Goal: Task Accomplishment & Management: Manage account settings

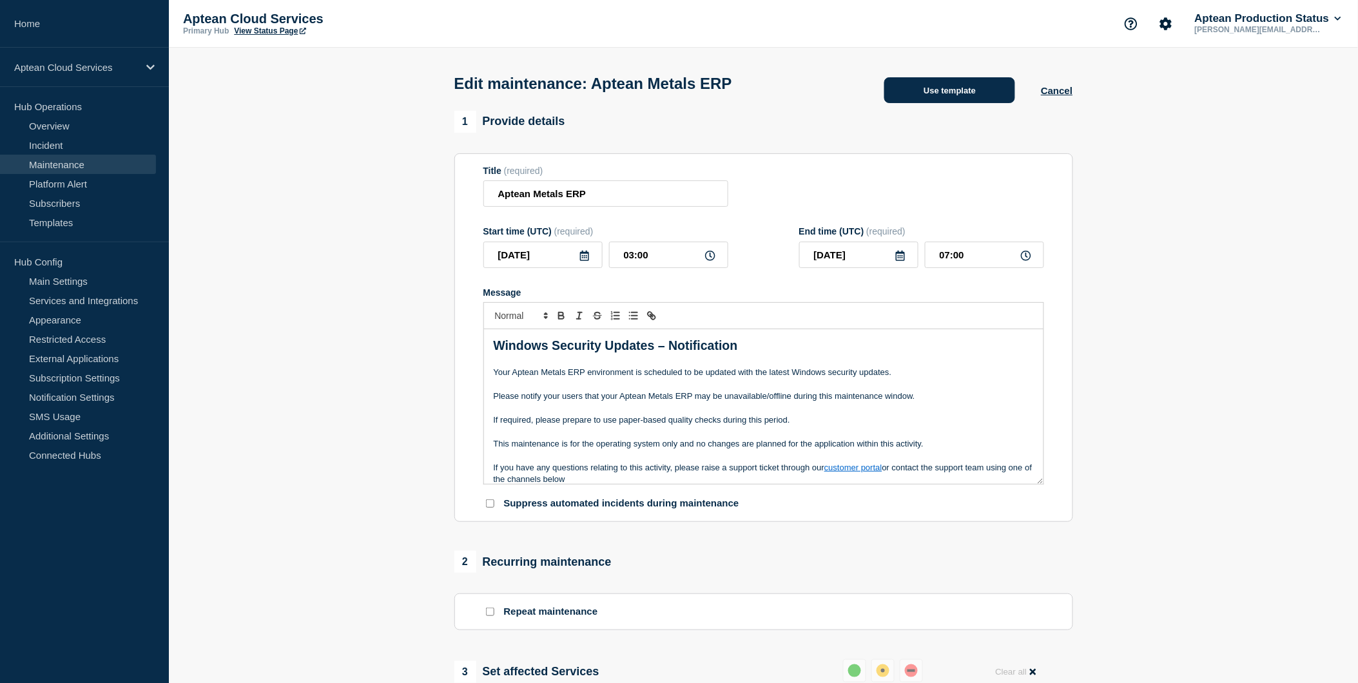
click at [948, 99] on button "Use template" at bounding box center [949, 90] width 131 height 26
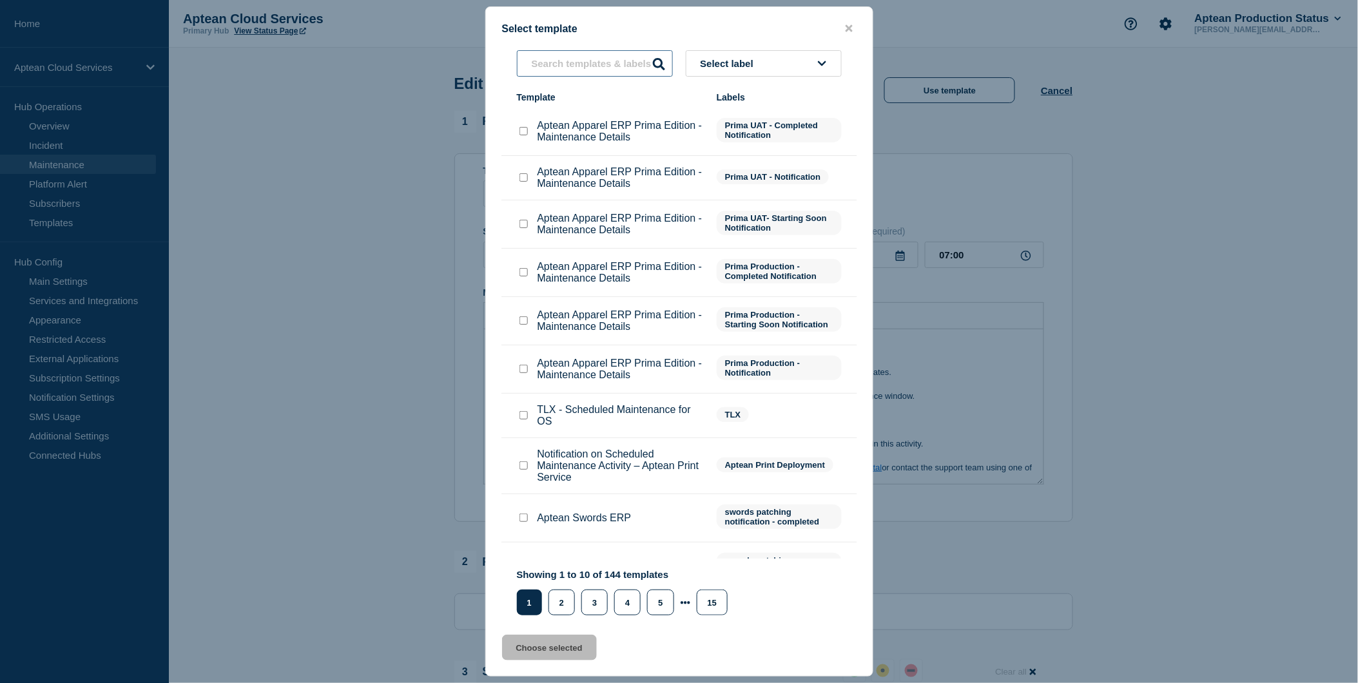
click at [636, 67] on input "text" at bounding box center [595, 63] width 156 height 26
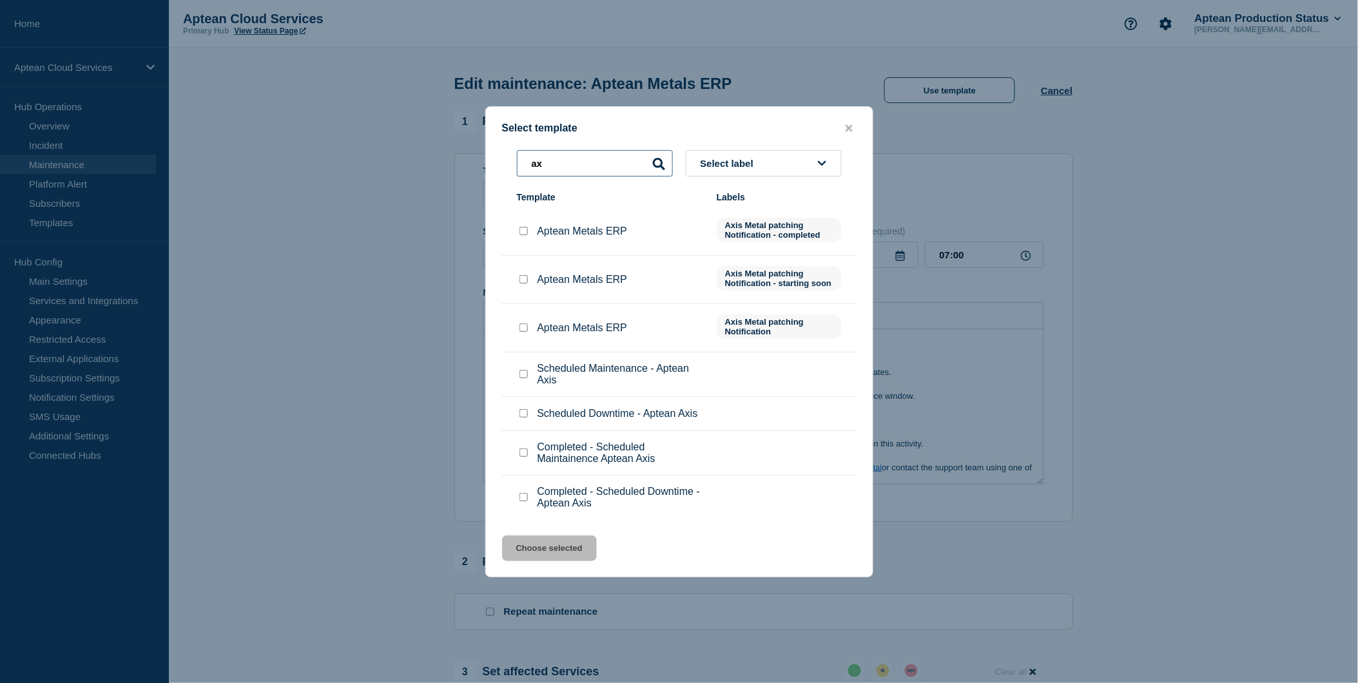
type input "a"
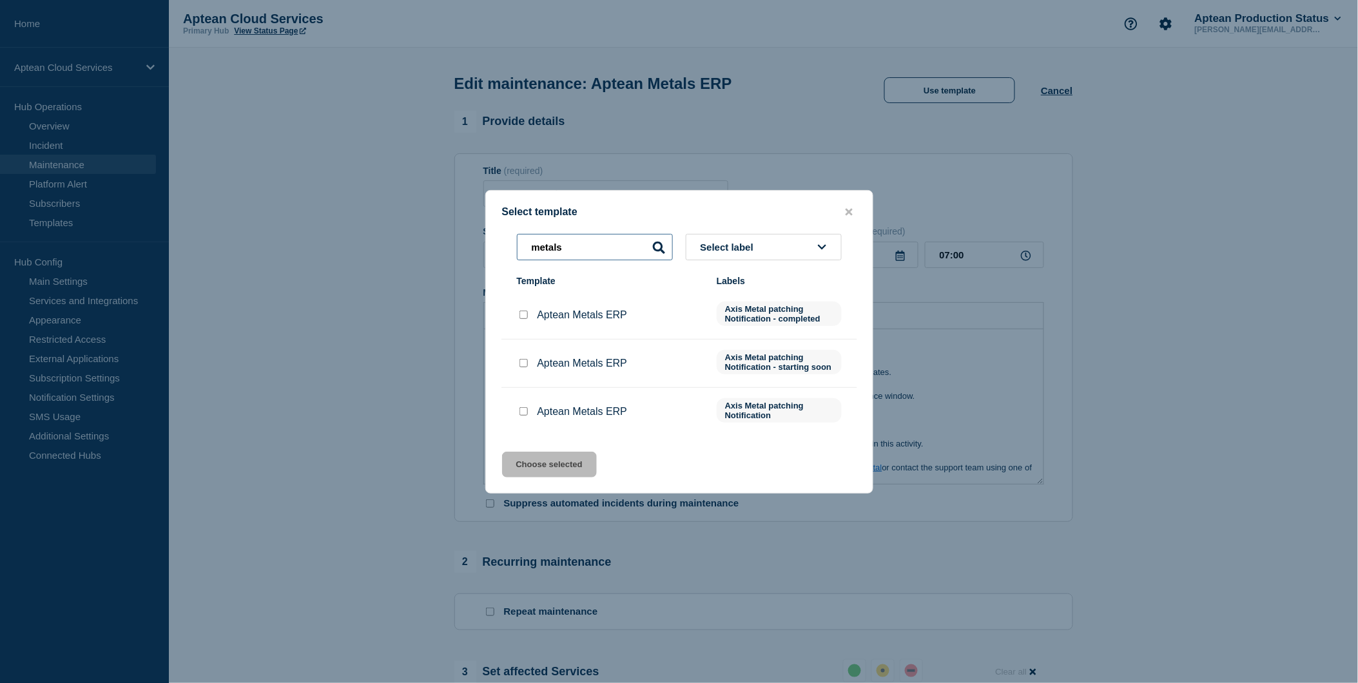
type input "metals"
click at [525, 365] on input "Aptean Metals ERP checkbox" at bounding box center [523, 363] width 8 height 8
checkbox input "true"
click at [563, 456] on button "Choose selected" at bounding box center [549, 465] width 95 height 26
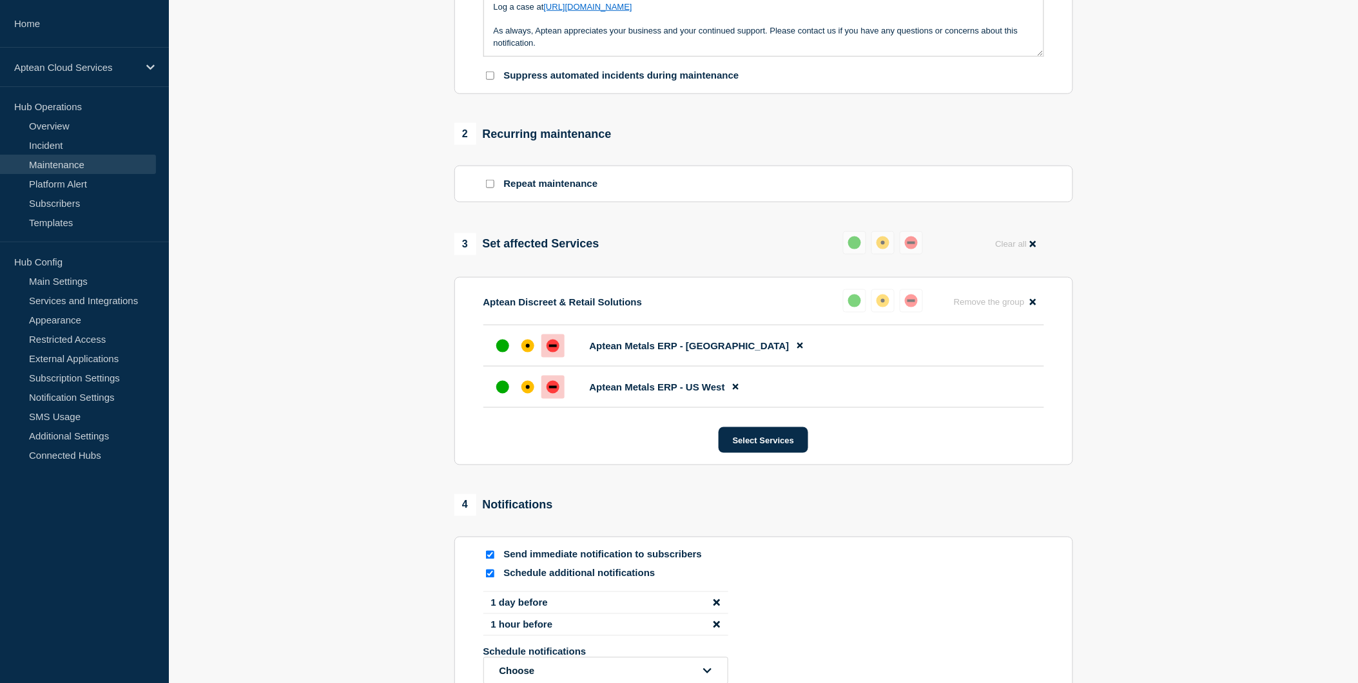
scroll to position [429, 0]
click at [487, 575] on input "Schedule additional notifications" at bounding box center [490, 572] width 8 height 8
checkbox input "false"
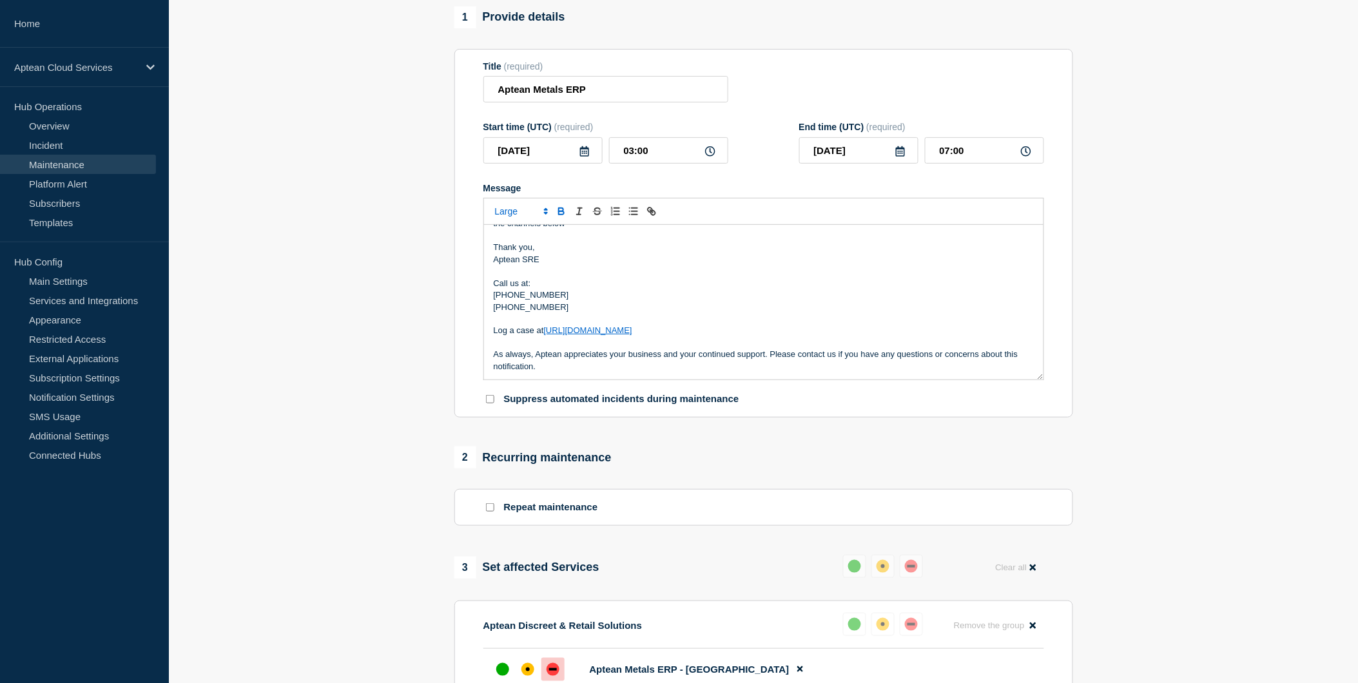
scroll to position [487, 0]
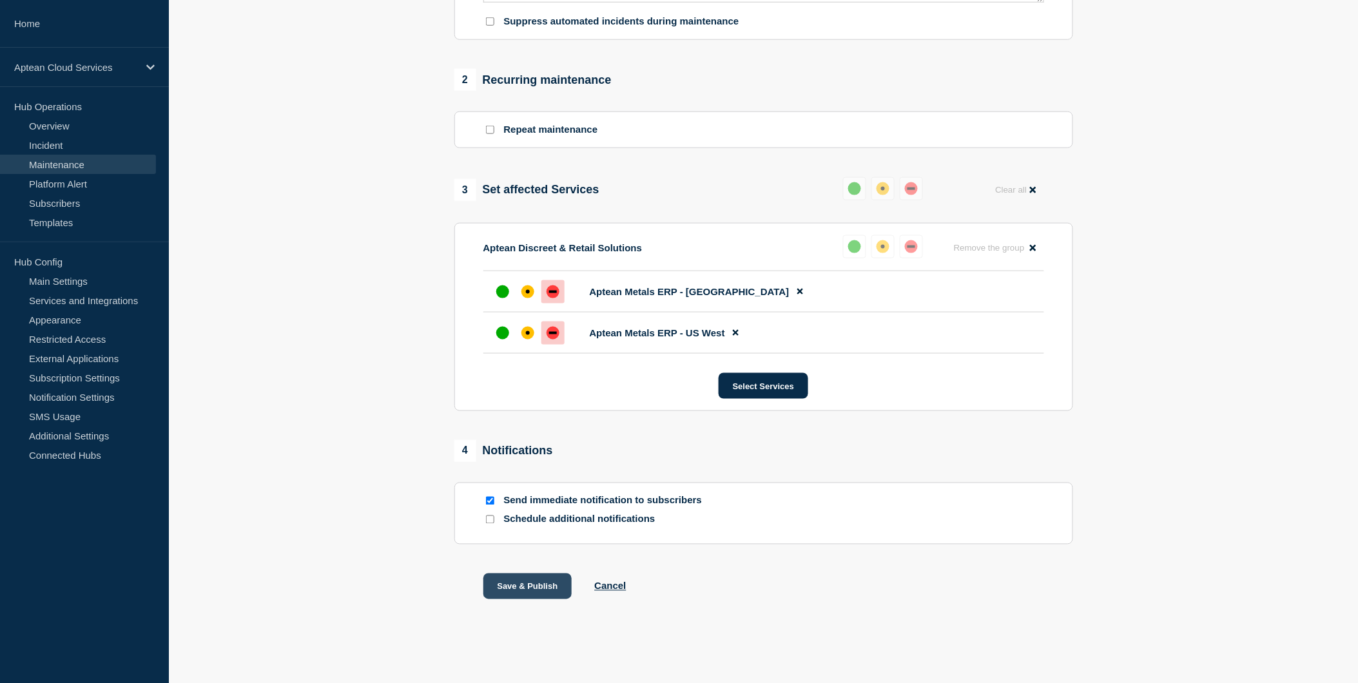
click at [532, 583] on button "Save & Publish" at bounding box center [527, 587] width 89 height 26
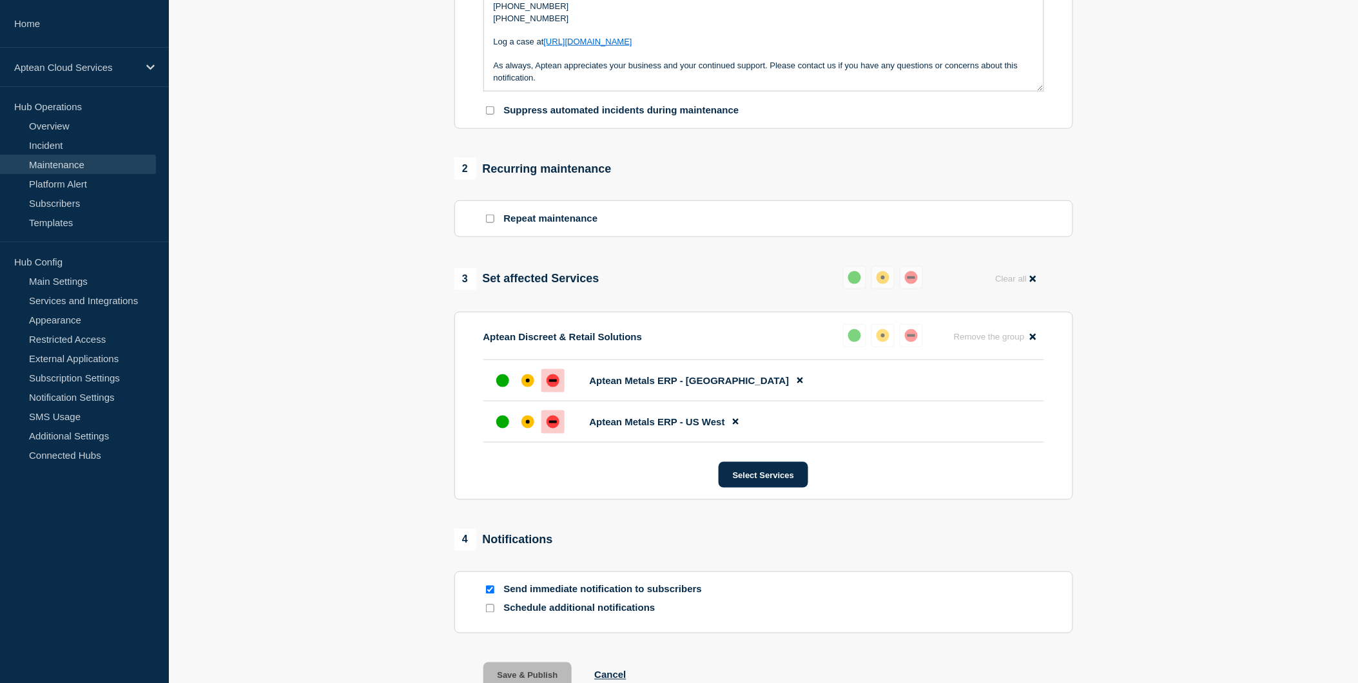
scroll to position [0, 0]
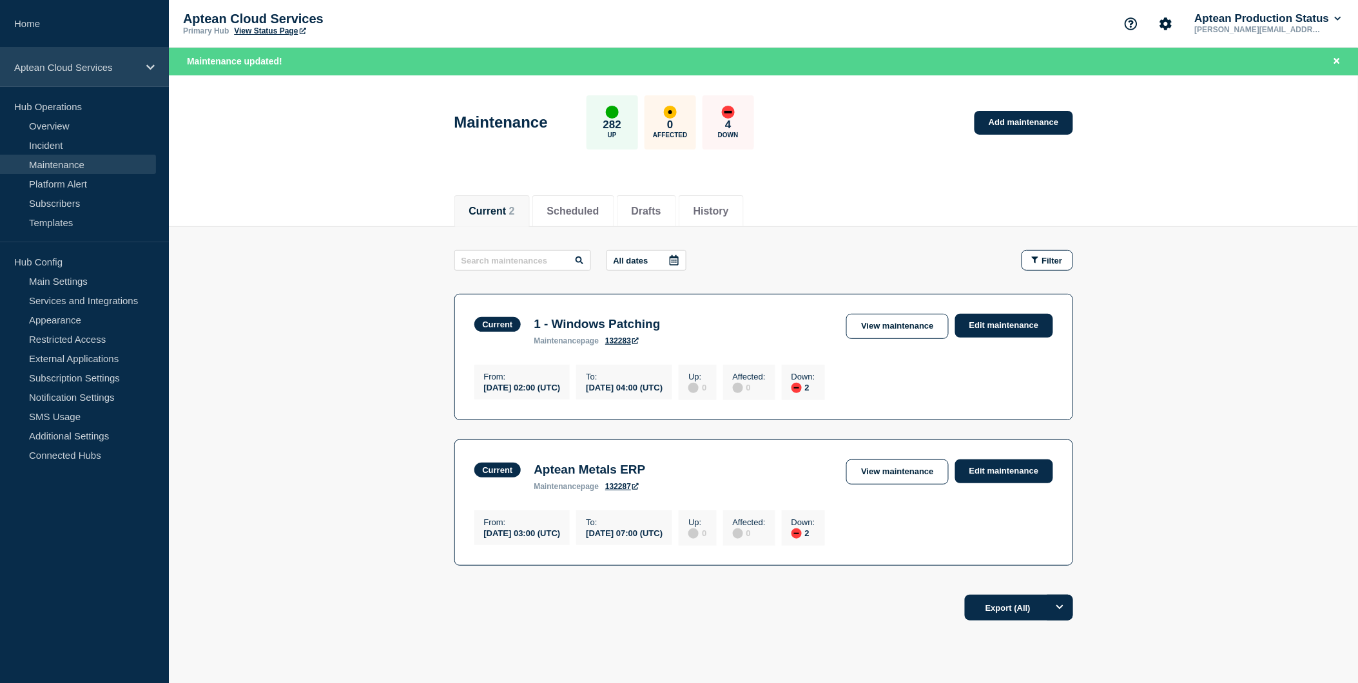
click at [106, 70] on p "Aptean Cloud Services" at bounding box center [76, 67] width 124 height 11
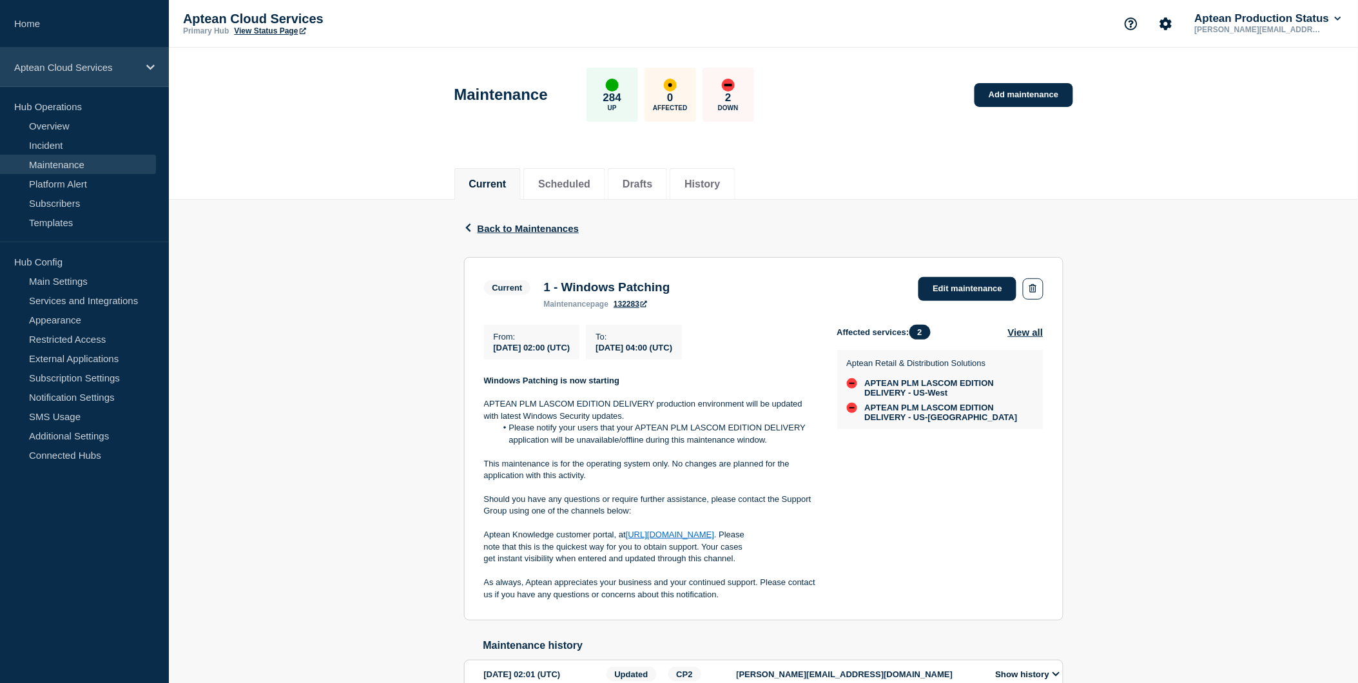
click at [81, 61] on div "Aptean Cloud Services" at bounding box center [84, 67] width 169 height 39
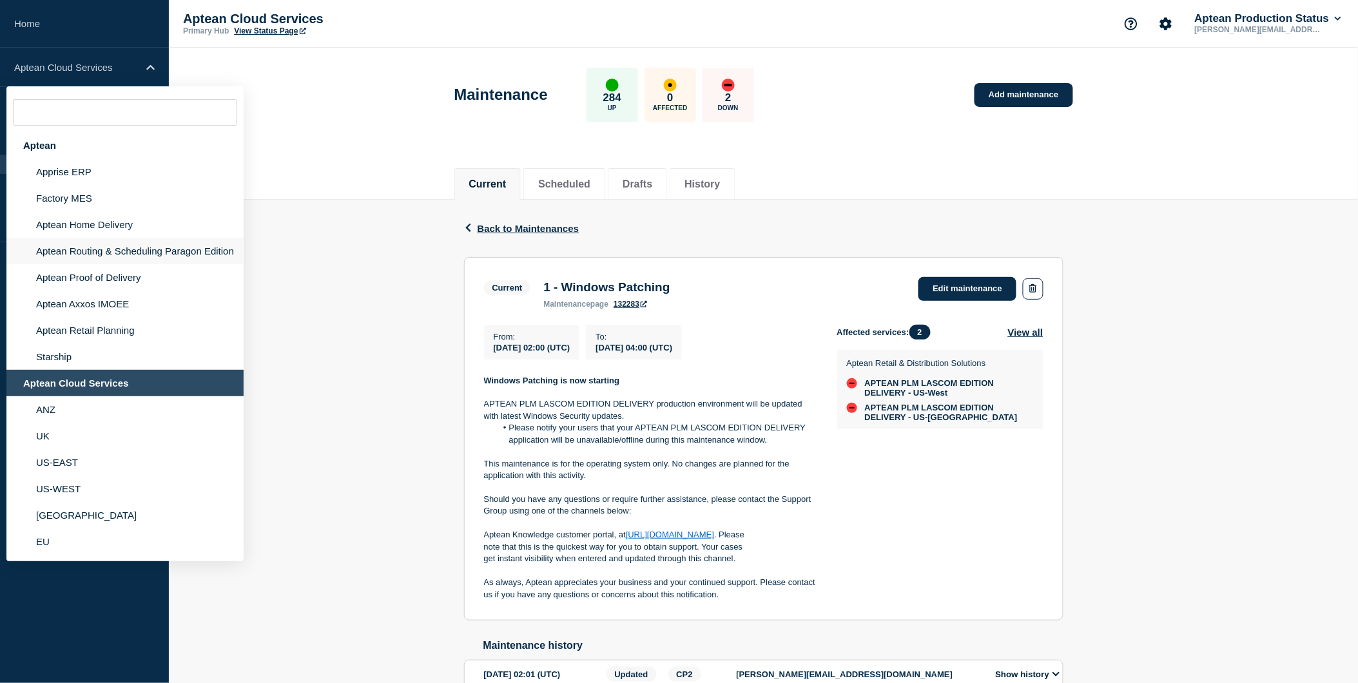
click at [88, 241] on li "Aptean Routing & Scheduling Paragon Edition" at bounding box center [124, 251] width 237 height 26
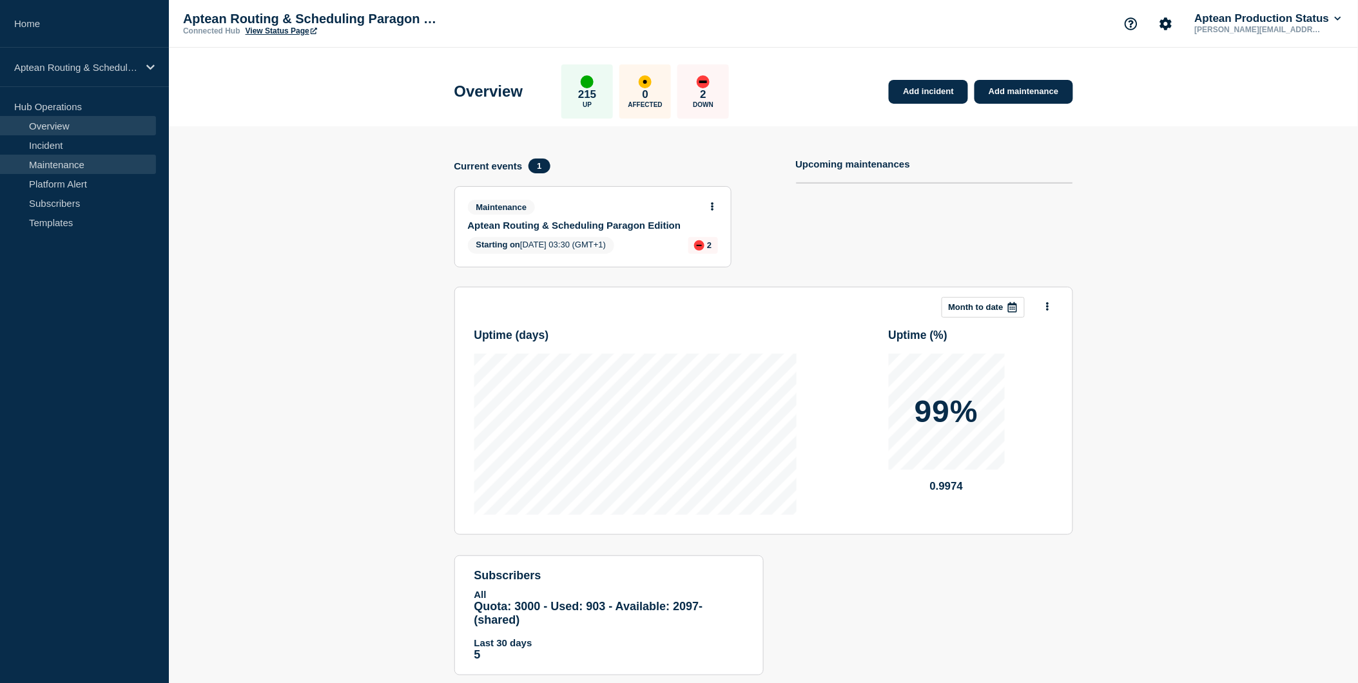
click at [50, 161] on link "Maintenance" at bounding box center [78, 164] width 156 height 19
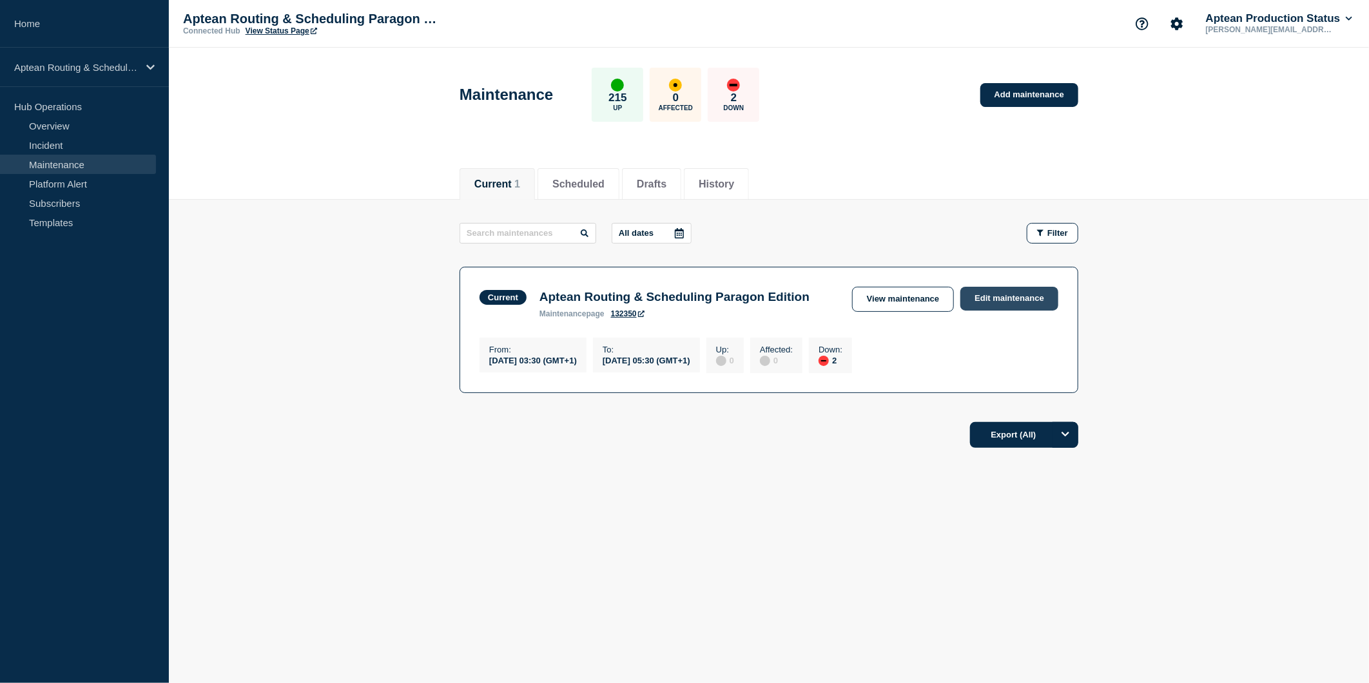
click at [1000, 304] on link "Edit maintenance" at bounding box center [1009, 299] width 98 height 24
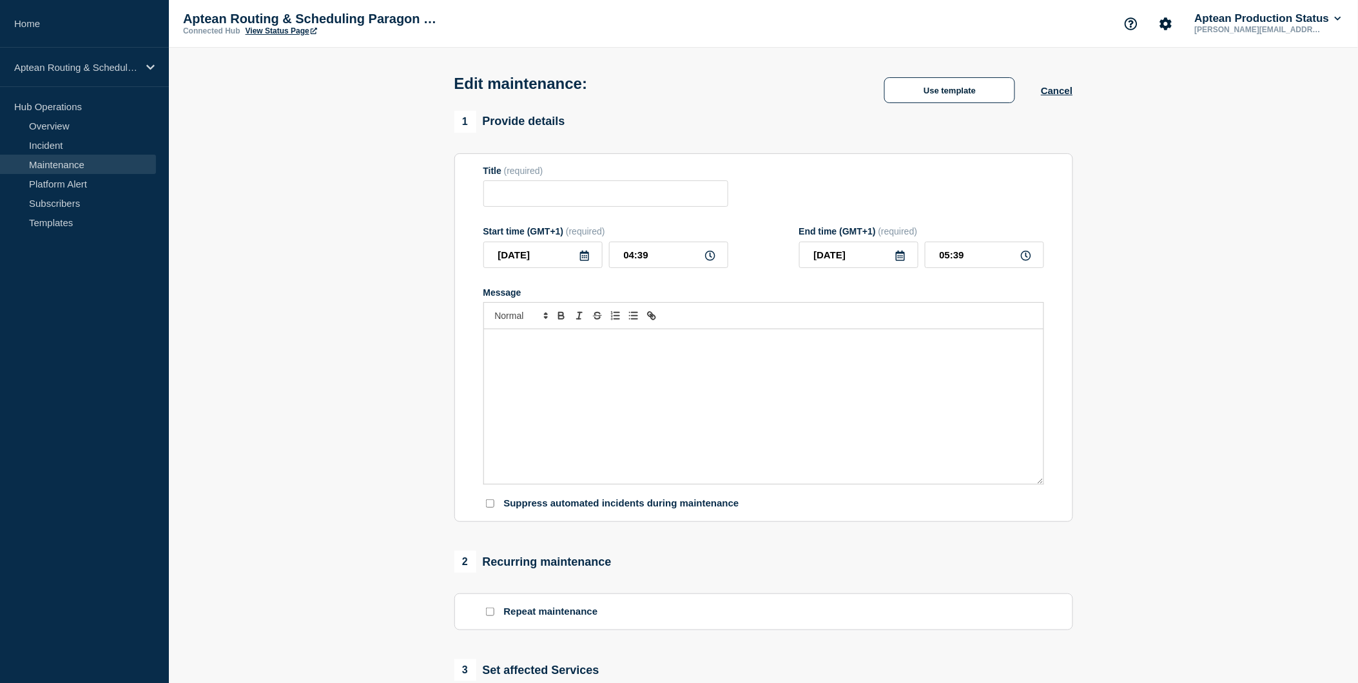
type input "Aptean Routing & Scheduling Paragon Edition"
type input "03:30"
type input "05:30"
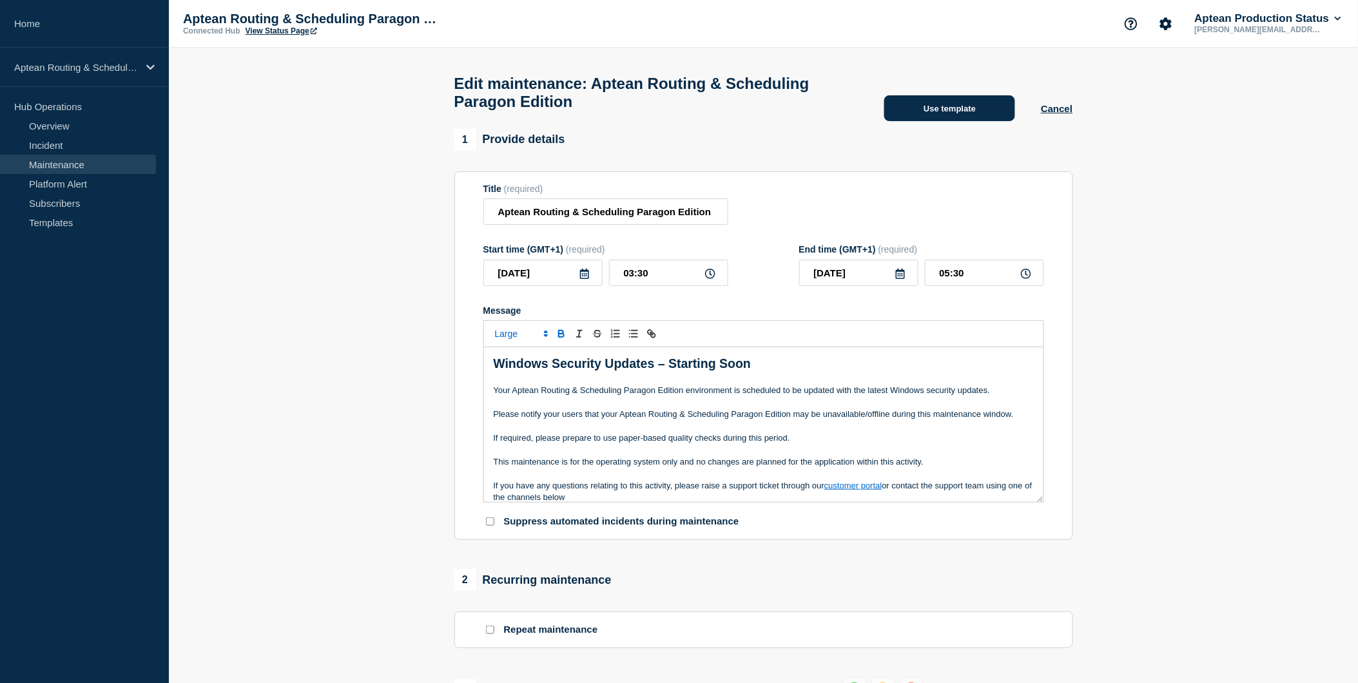
click at [948, 121] on button "Use template" at bounding box center [949, 108] width 131 height 26
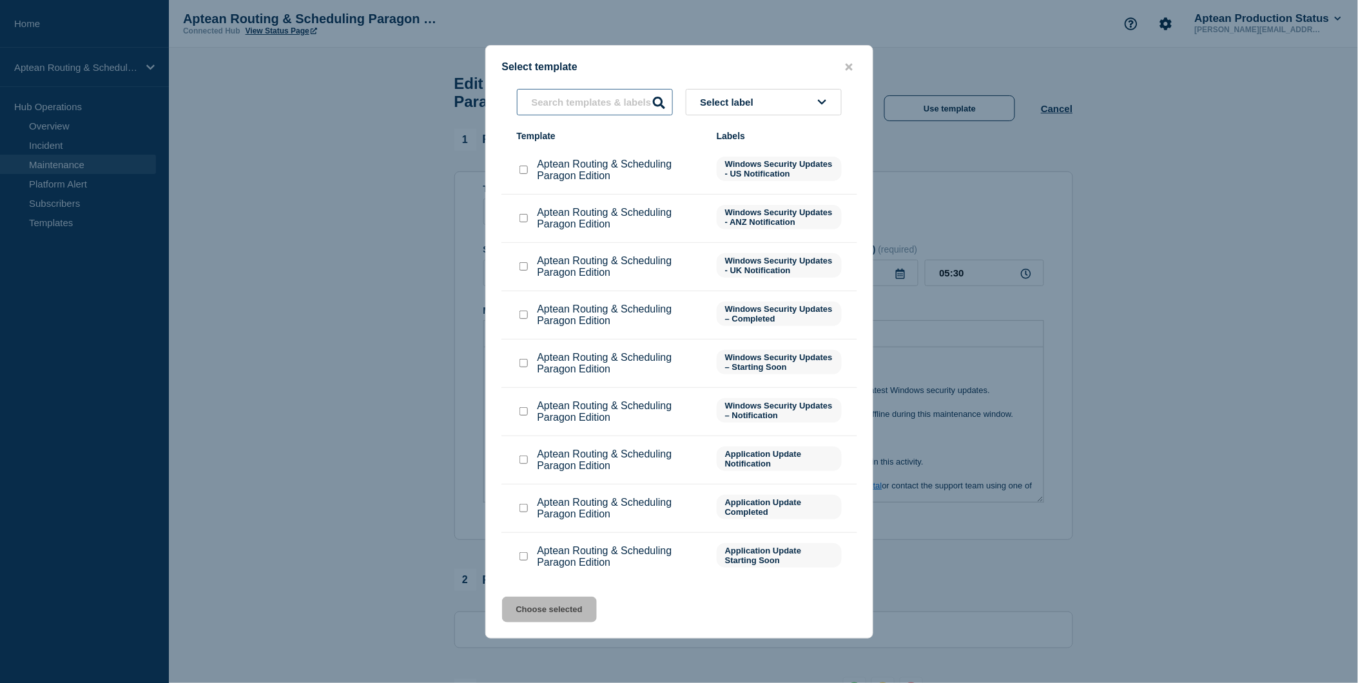
click at [577, 111] on input "text" at bounding box center [595, 102] width 156 height 26
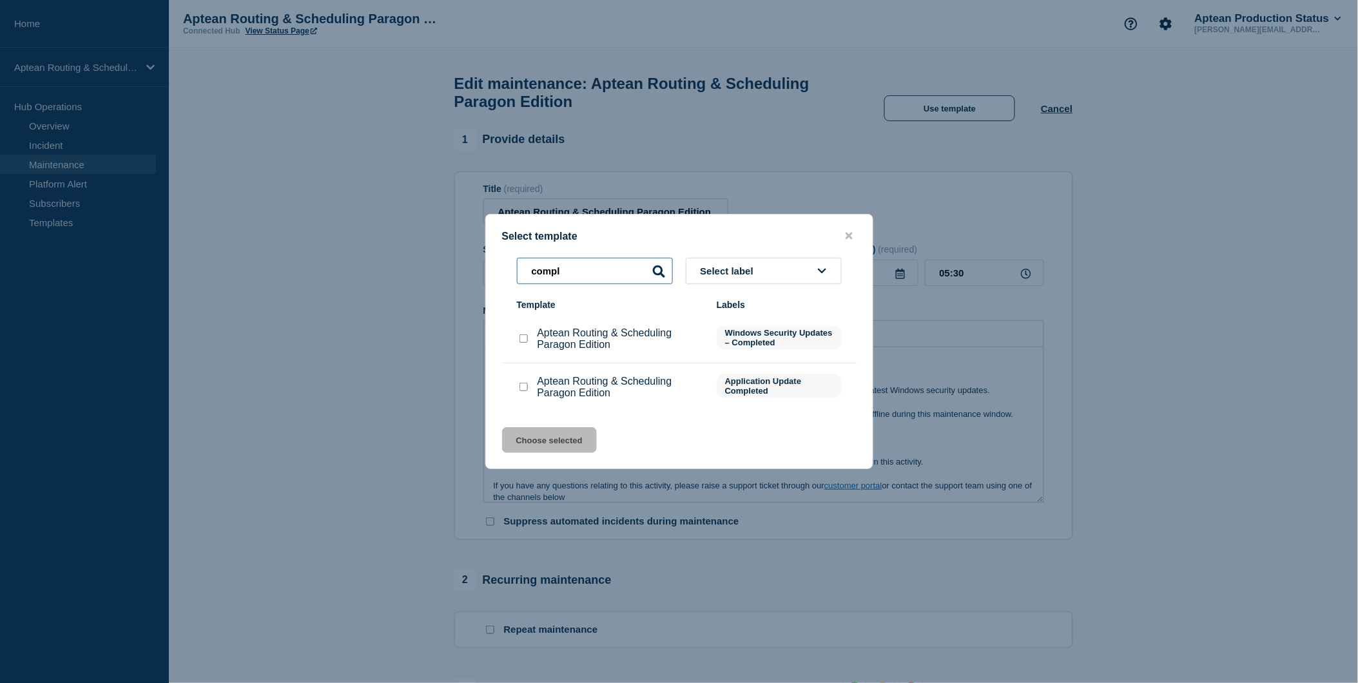
type input "compl"
click at [522, 337] on input "Aptean Routing & Scheduling Paragon Edition checkbox" at bounding box center [523, 338] width 8 height 8
checkbox input "true"
click at [575, 439] on button "Choose selected" at bounding box center [549, 440] width 95 height 26
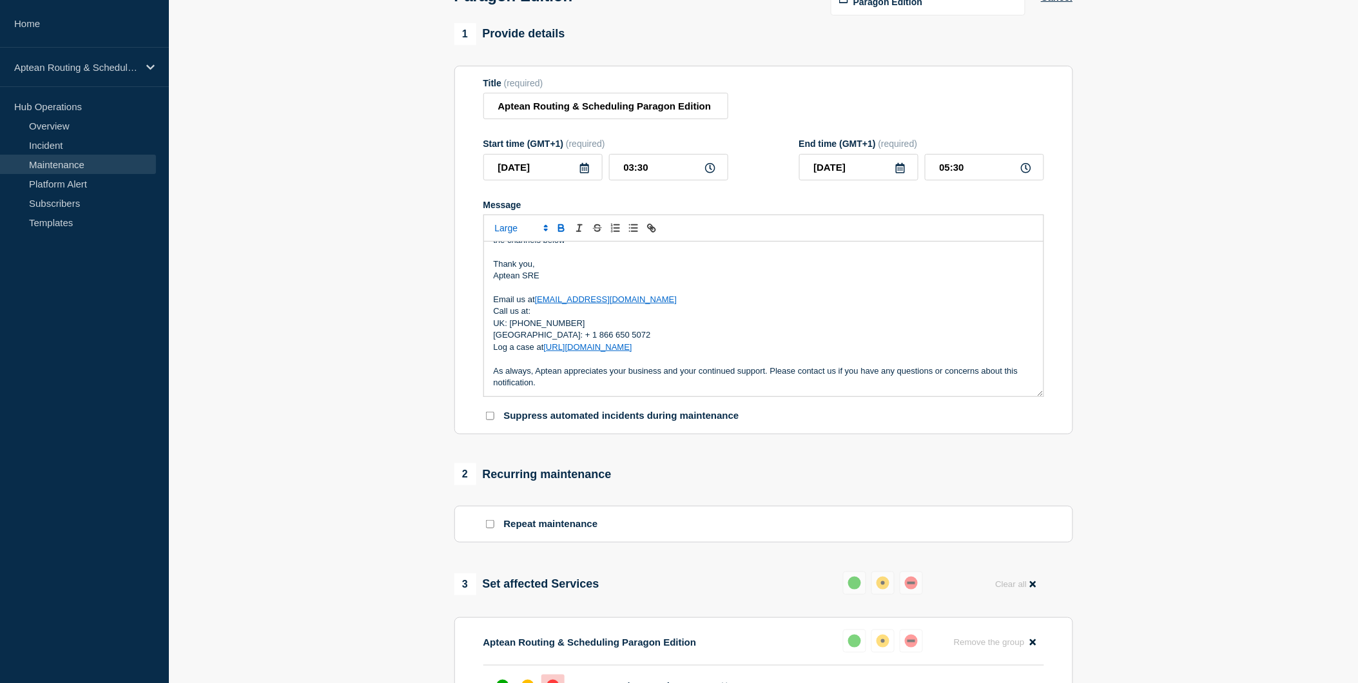
scroll to position [358, 0]
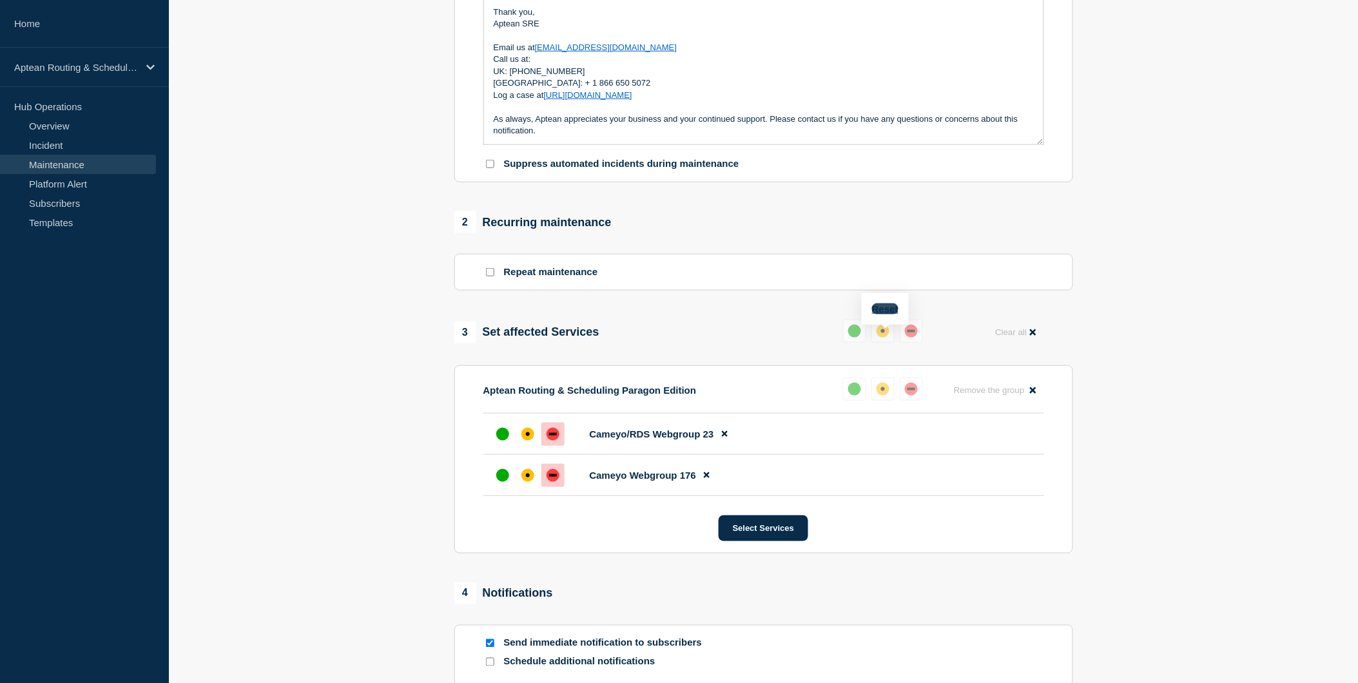
click at [892, 309] on button "Reset" at bounding box center [885, 309] width 26 height 11
click at [862, 338] on div "up" at bounding box center [859, 331] width 13 height 13
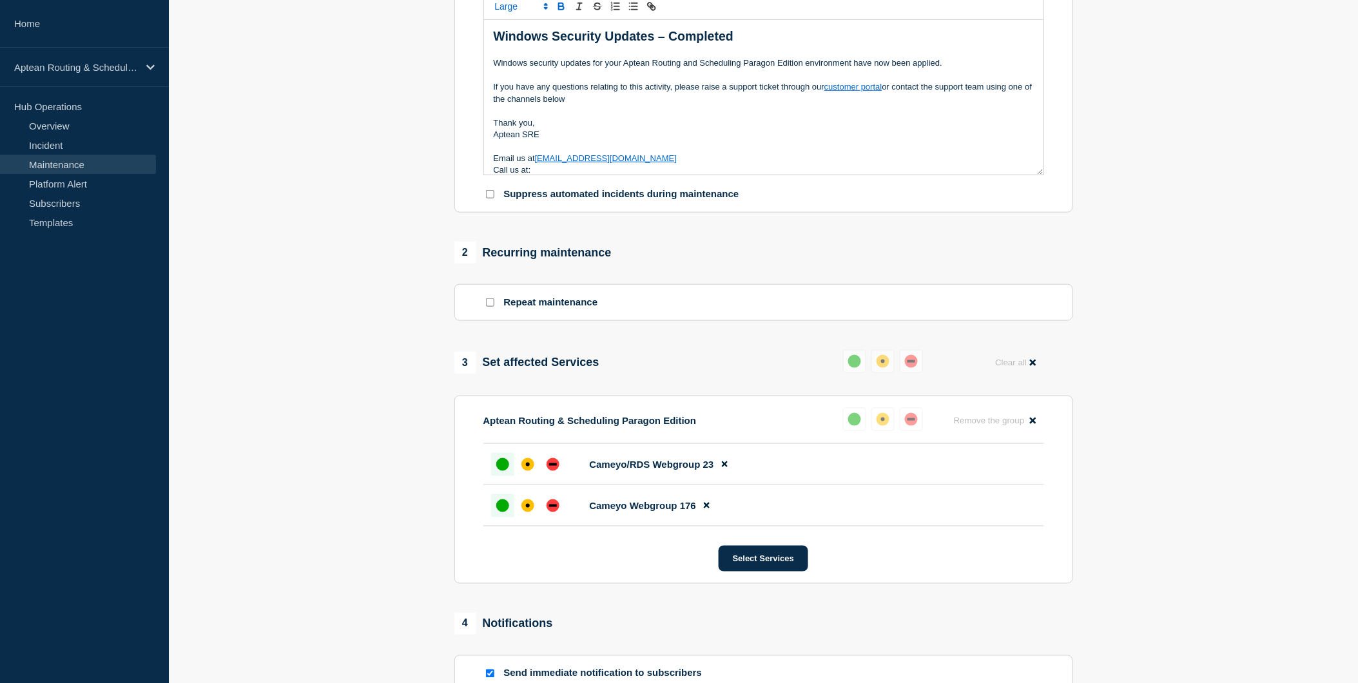
scroll to position [510, 0]
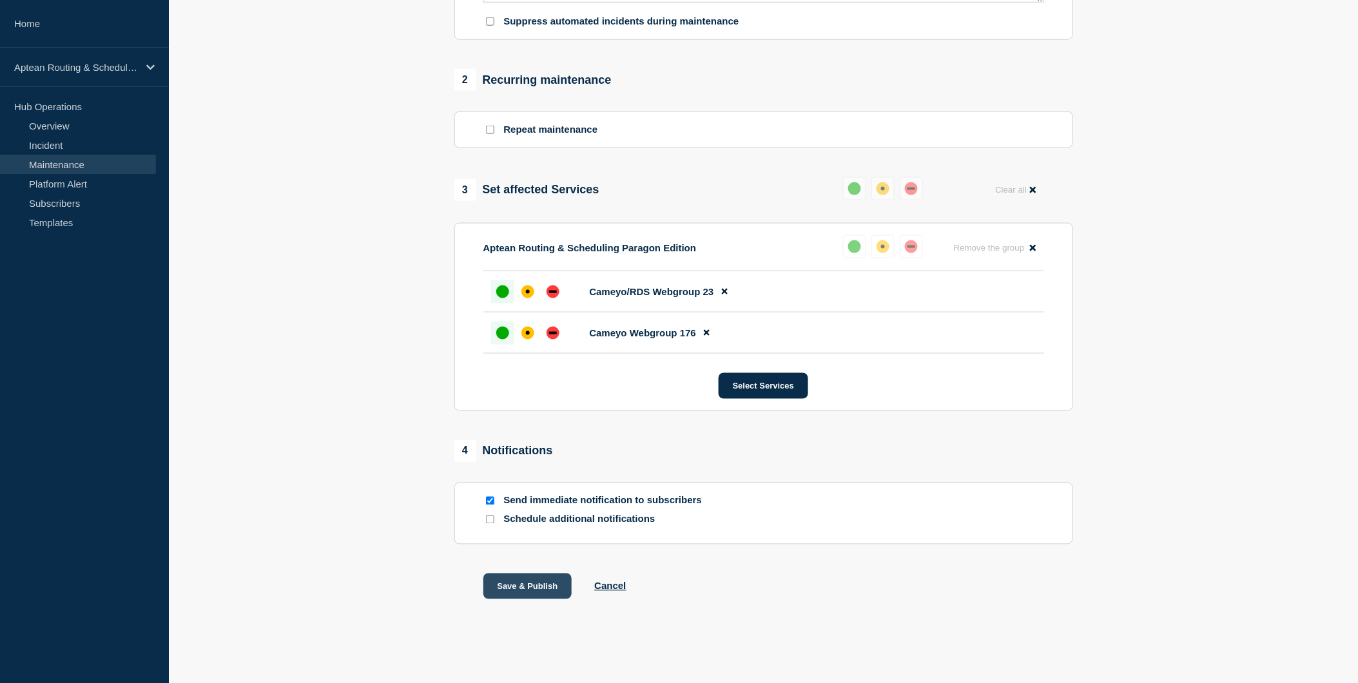
click at [504, 581] on button "Save & Publish" at bounding box center [527, 587] width 89 height 26
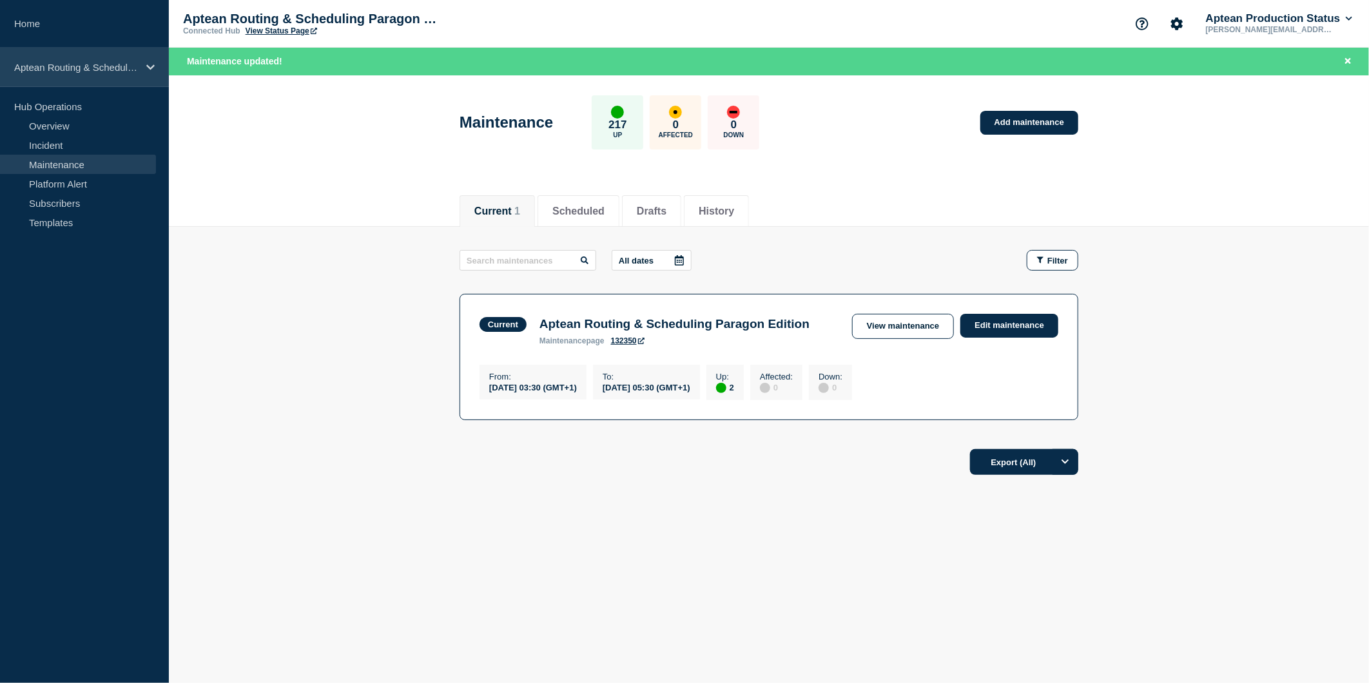
click at [116, 74] on div "Aptean Routing & Scheduling Paragon Edition" at bounding box center [84, 67] width 169 height 39
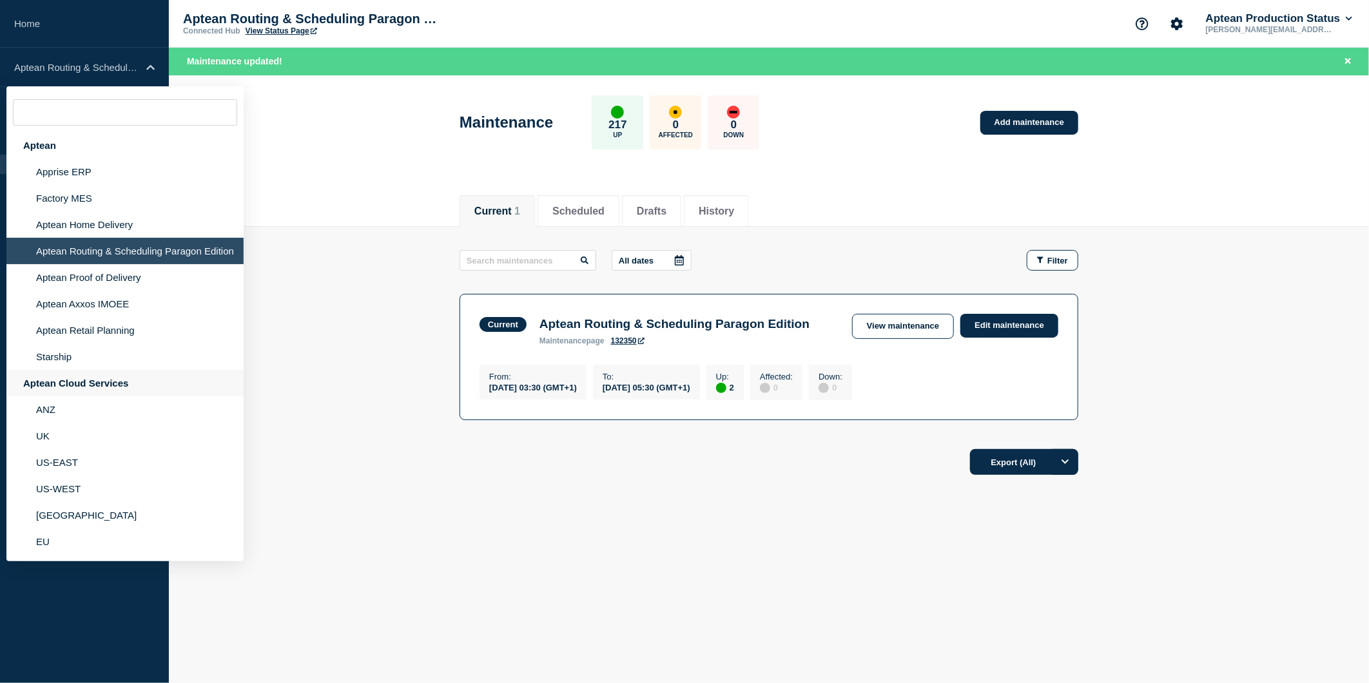
click at [93, 381] on div "Aptean Cloud Services" at bounding box center [124, 383] width 237 height 26
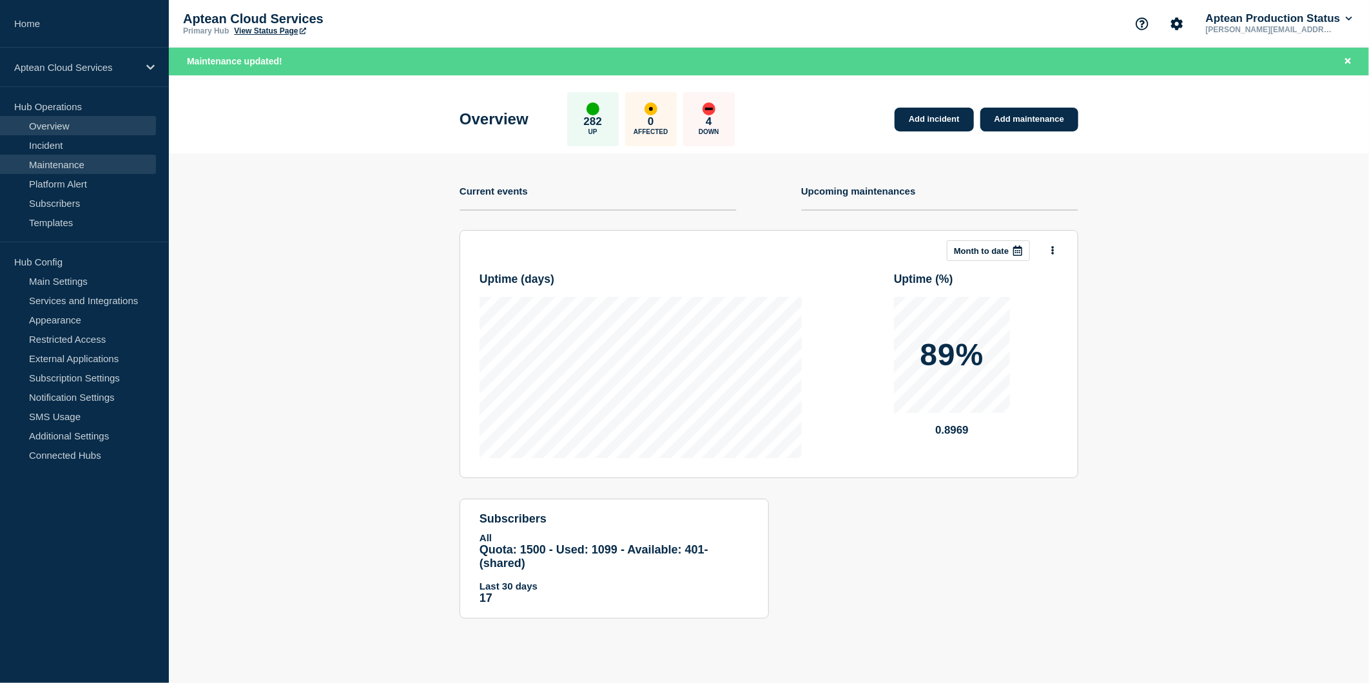
click at [88, 170] on link "Maintenance" at bounding box center [78, 164] width 156 height 19
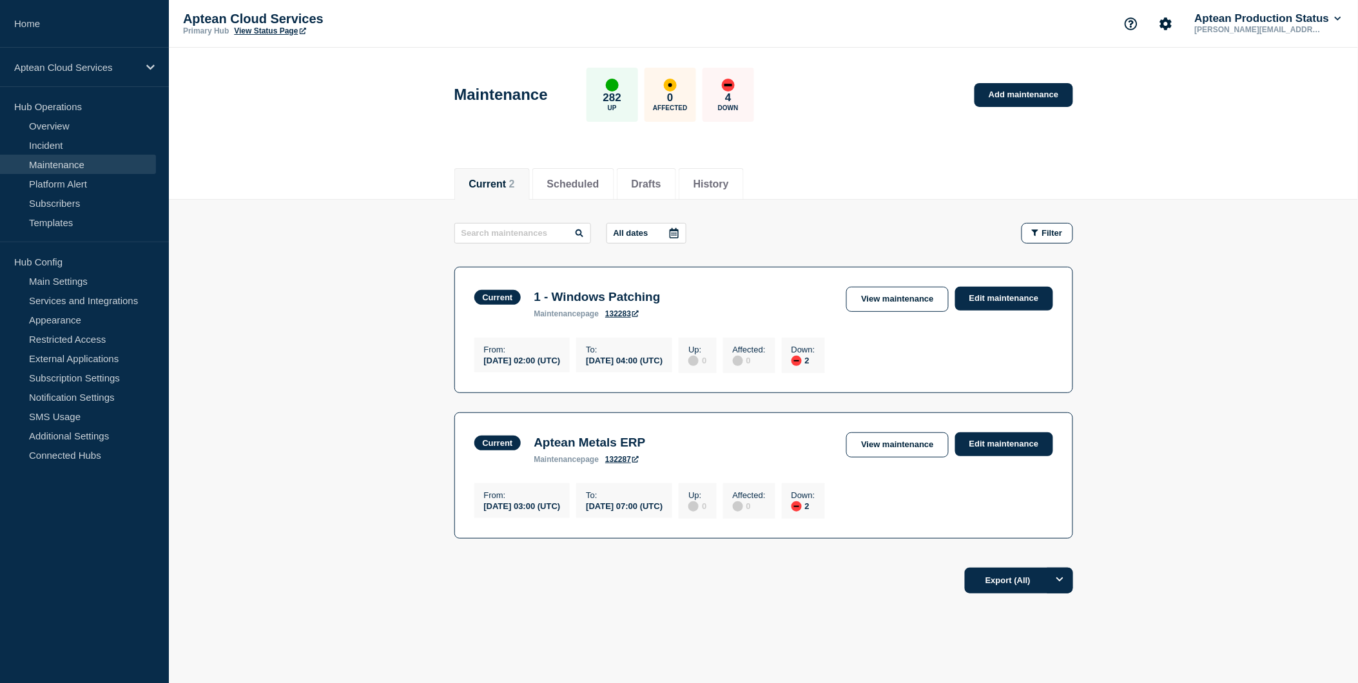
click at [677, 614] on footer "Export (All)" at bounding box center [763, 586] width 1189 height 56
click at [978, 294] on link "Edit maintenance" at bounding box center [1004, 299] width 98 height 24
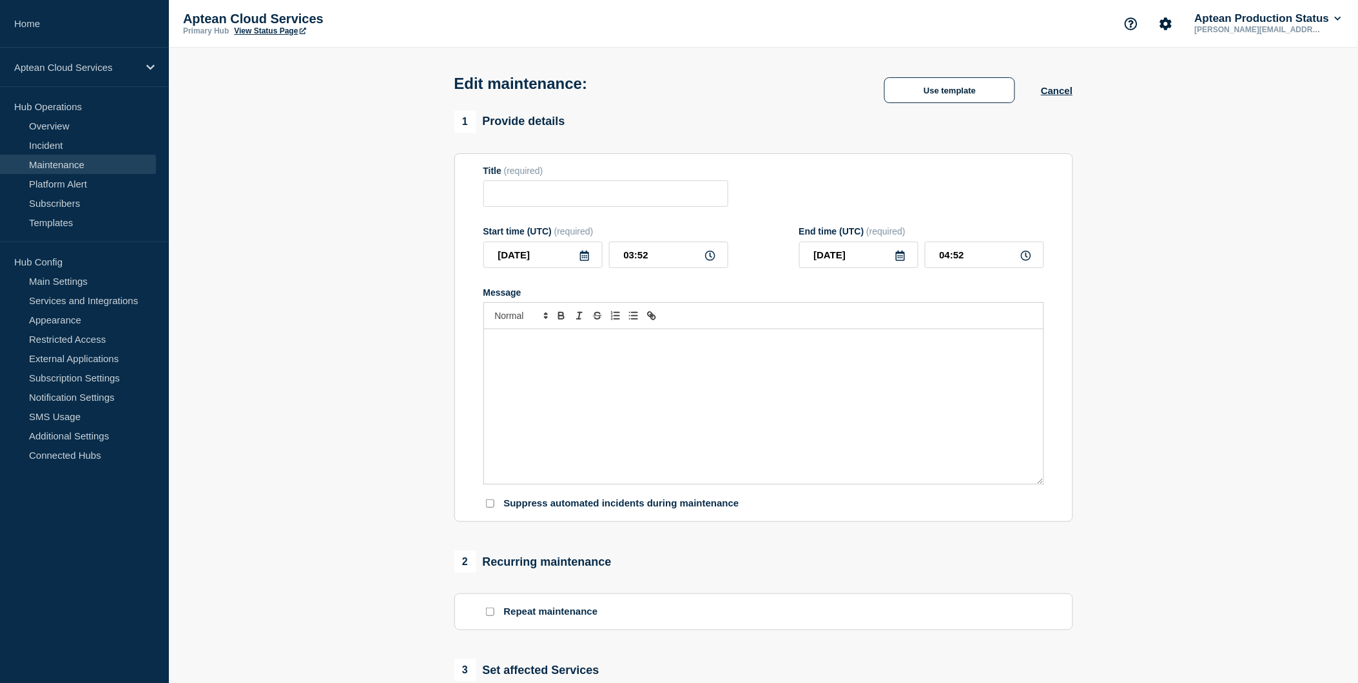
type input "1 - Windows Patching"
type input "02:00"
type input "04:00"
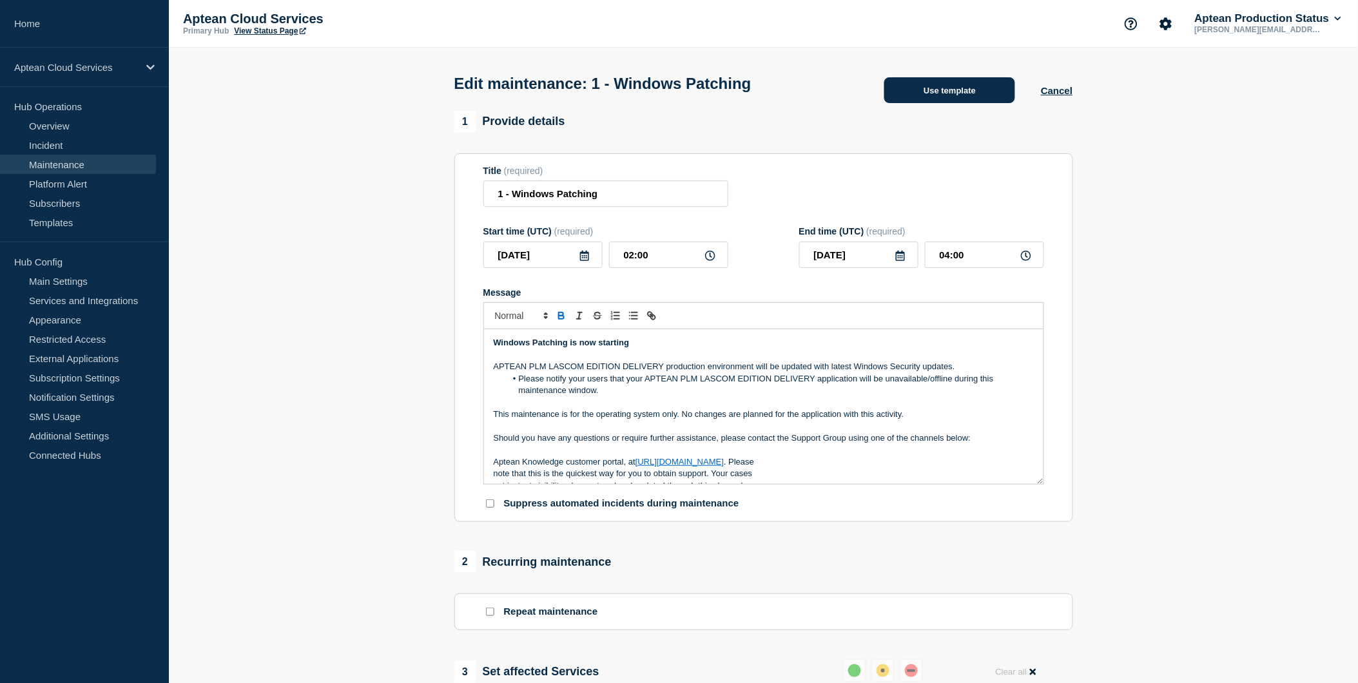
click at [962, 99] on button "Use template" at bounding box center [949, 90] width 131 height 26
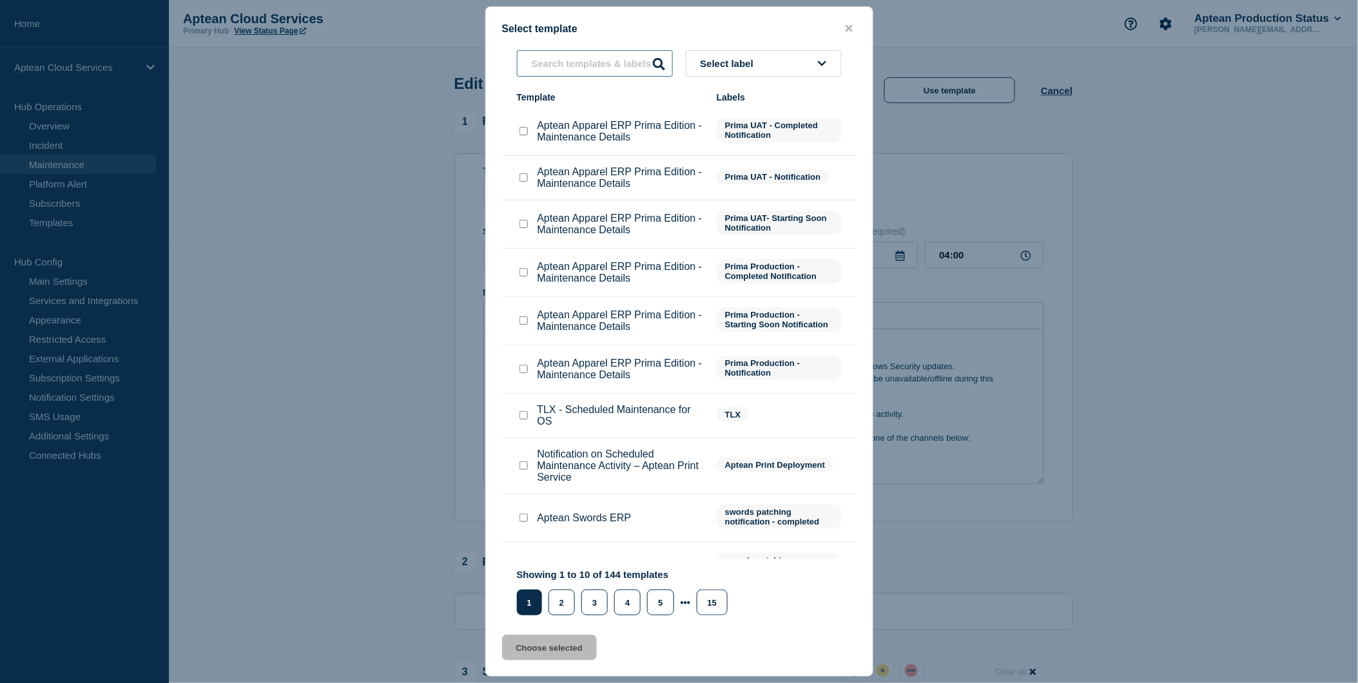
click at [635, 60] on input "text" at bounding box center [595, 63] width 156 height 26
type input "lasc"
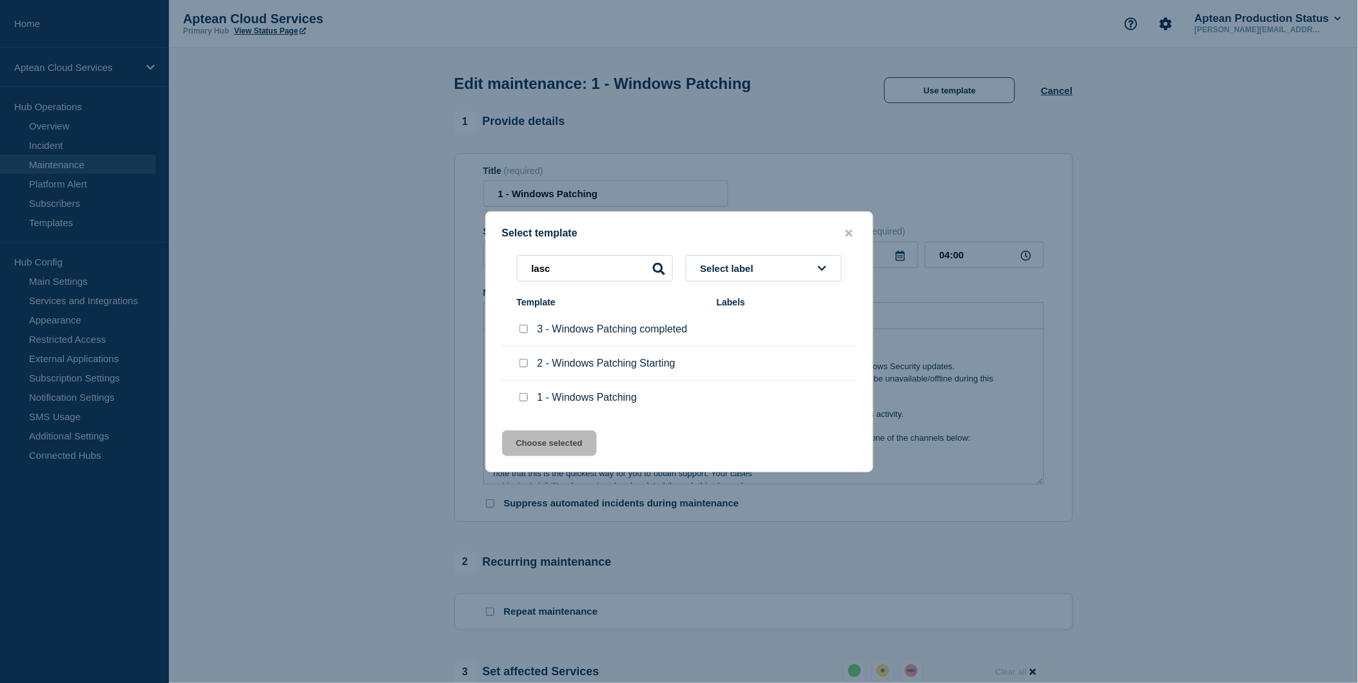
click at [520, 331] on input "3 - Windows Patching completed checkbox" at bounding box center [523, 329] width 8 height 8
checkbox input "true"
click at [568, 445] on button "Choose selected" at bounding box center [549, 444] width 95 height 26
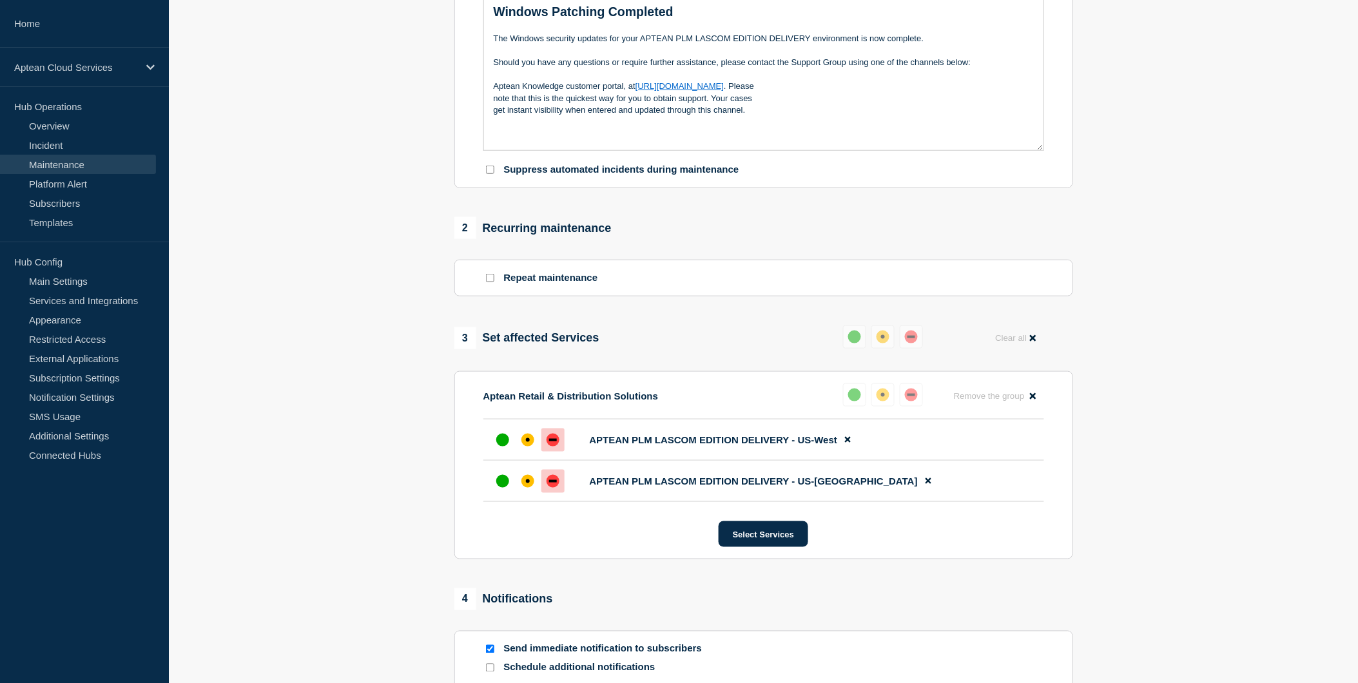
scroll to position [429, 0]
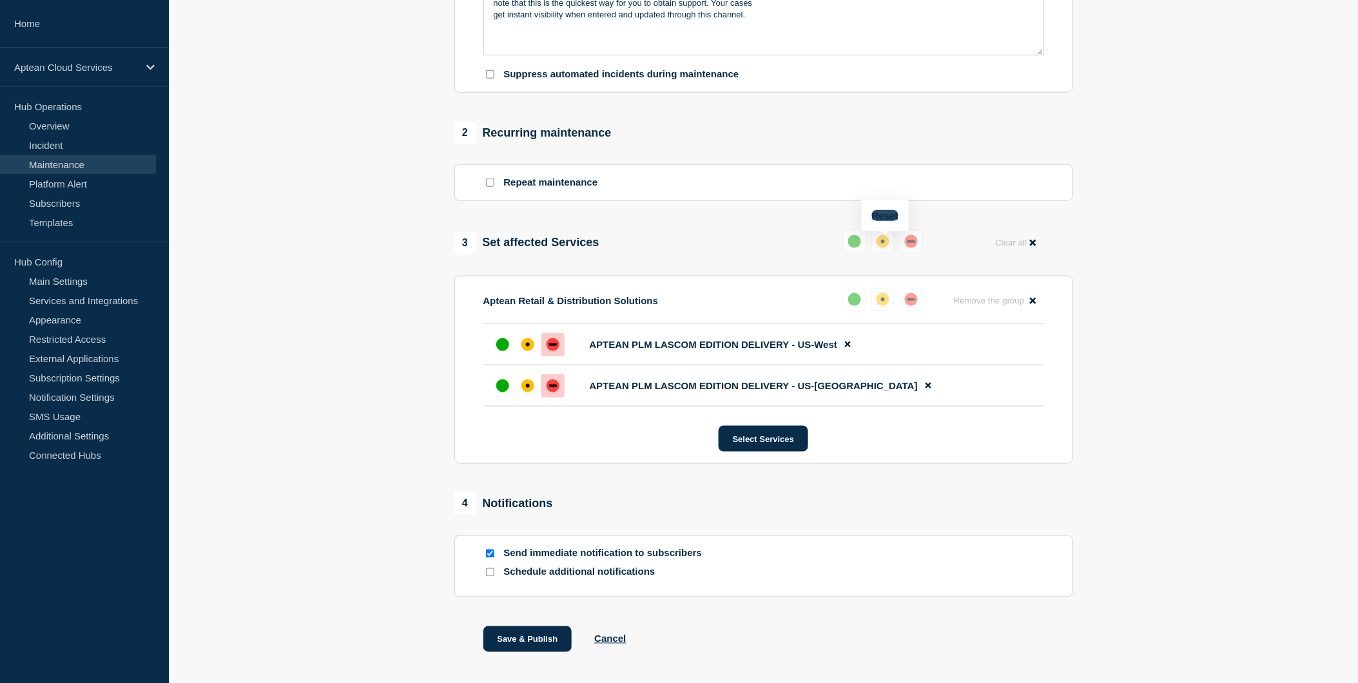
click at [884, 216] on button "Reset" at bounding box center [885, 215] width 26 height 11
drag, startPoint x: 871, startPoint y: 242, endPoint x: 867, endPoint y: 247, distance: 6.6
click at [870, 242] on button at bounding box center [859, 241] width 23 height 23
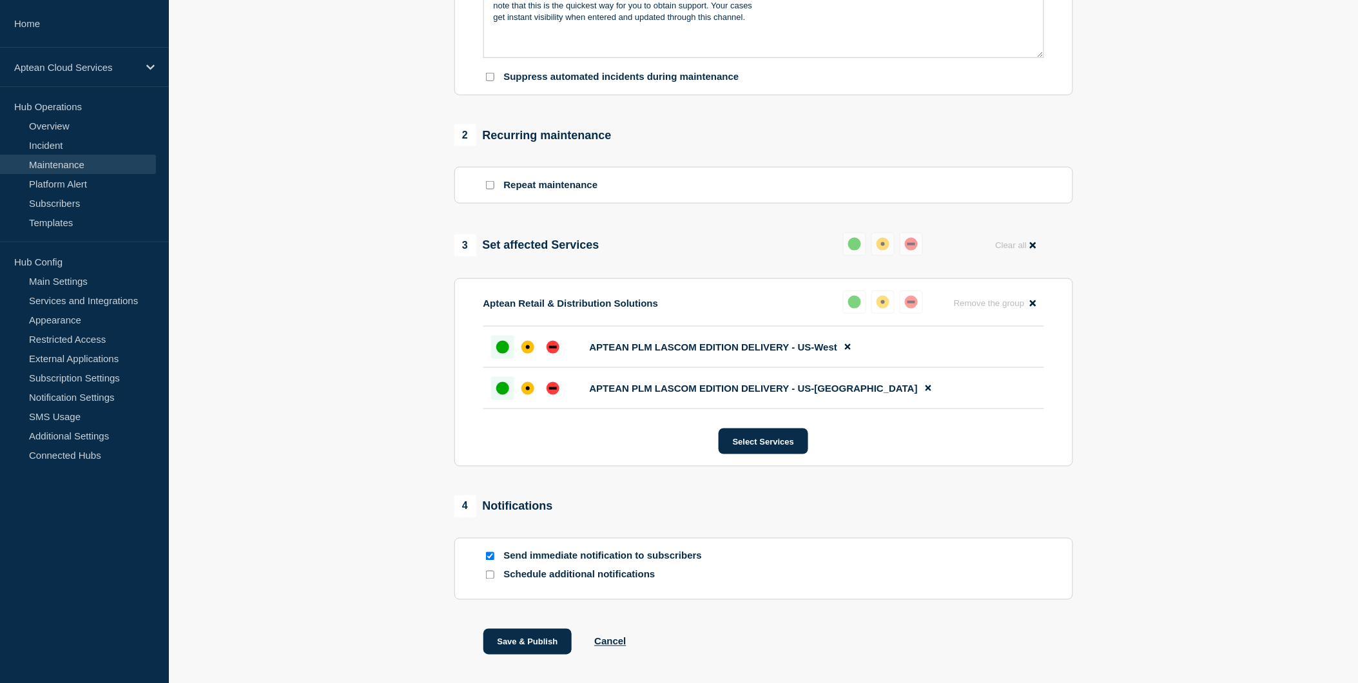
scroll to position [487, 0]
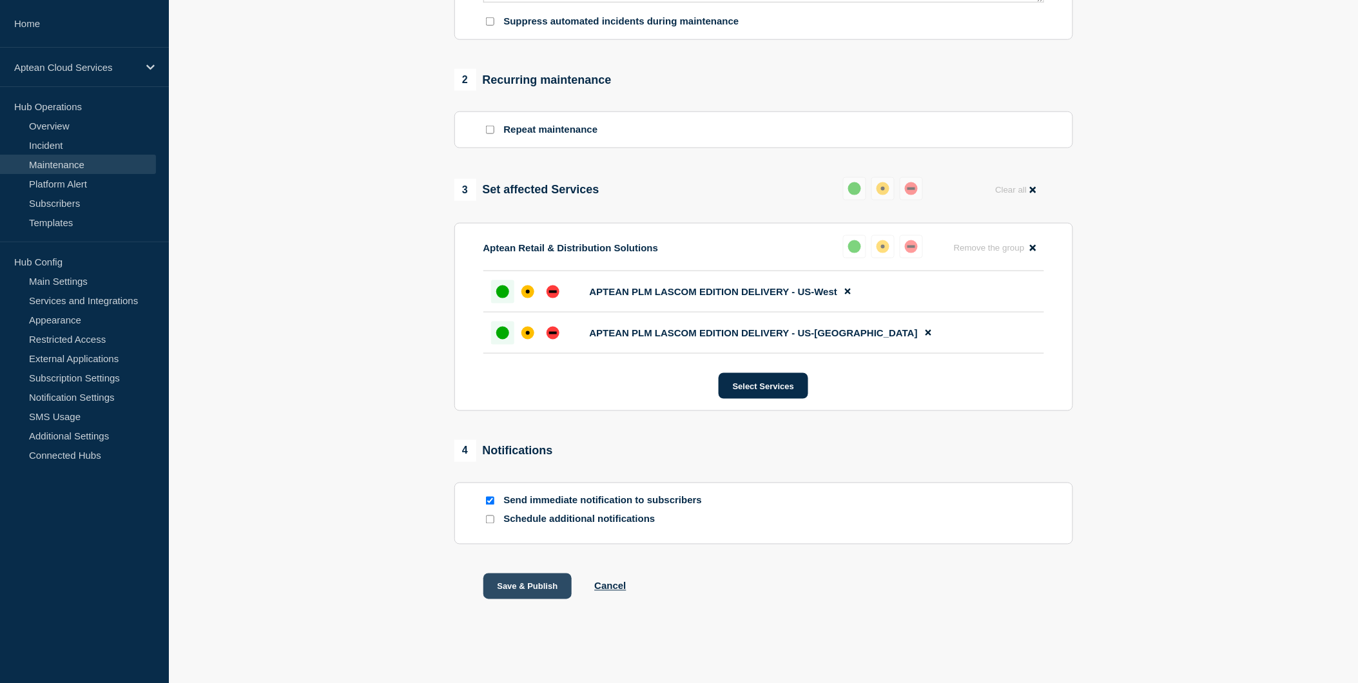
click at [516, 582] on button "Save & Publish" at bounding box center [527, 587] width 89 height 26
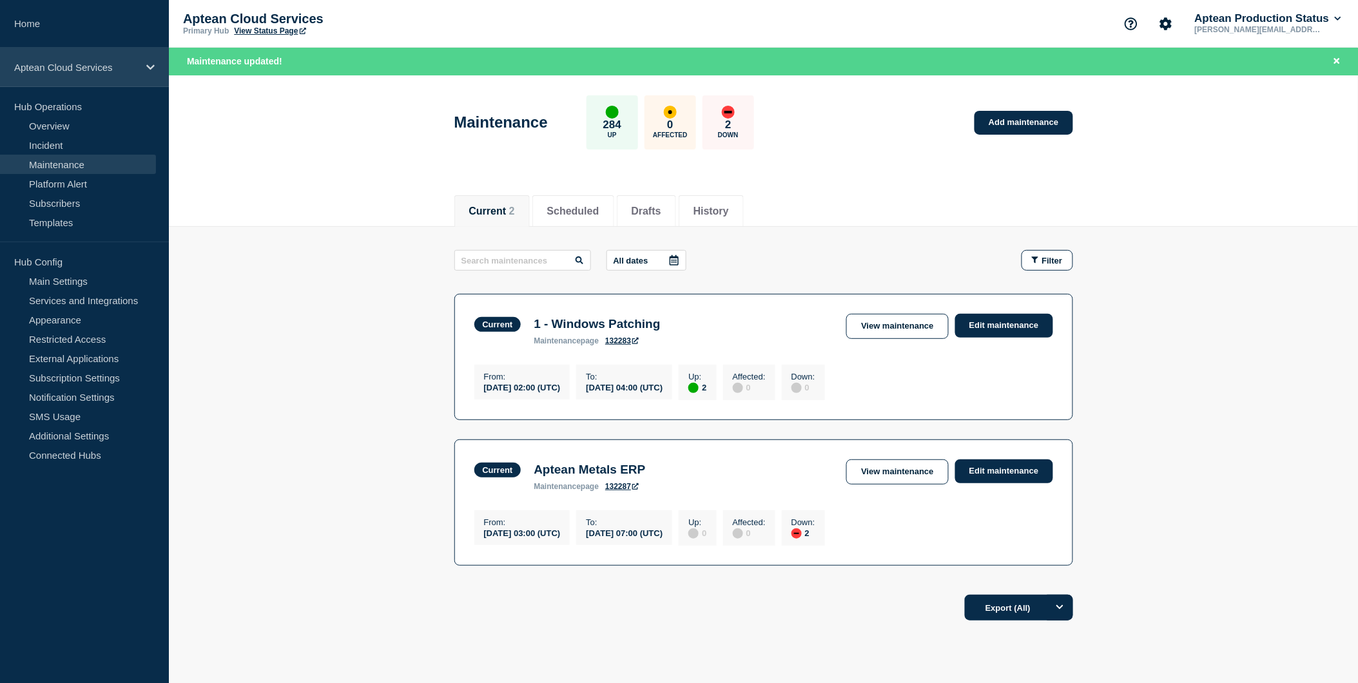
click at [127, 70] on p "Aptean Cloud Services" at bounding box center [76, 67] width 124 height 11
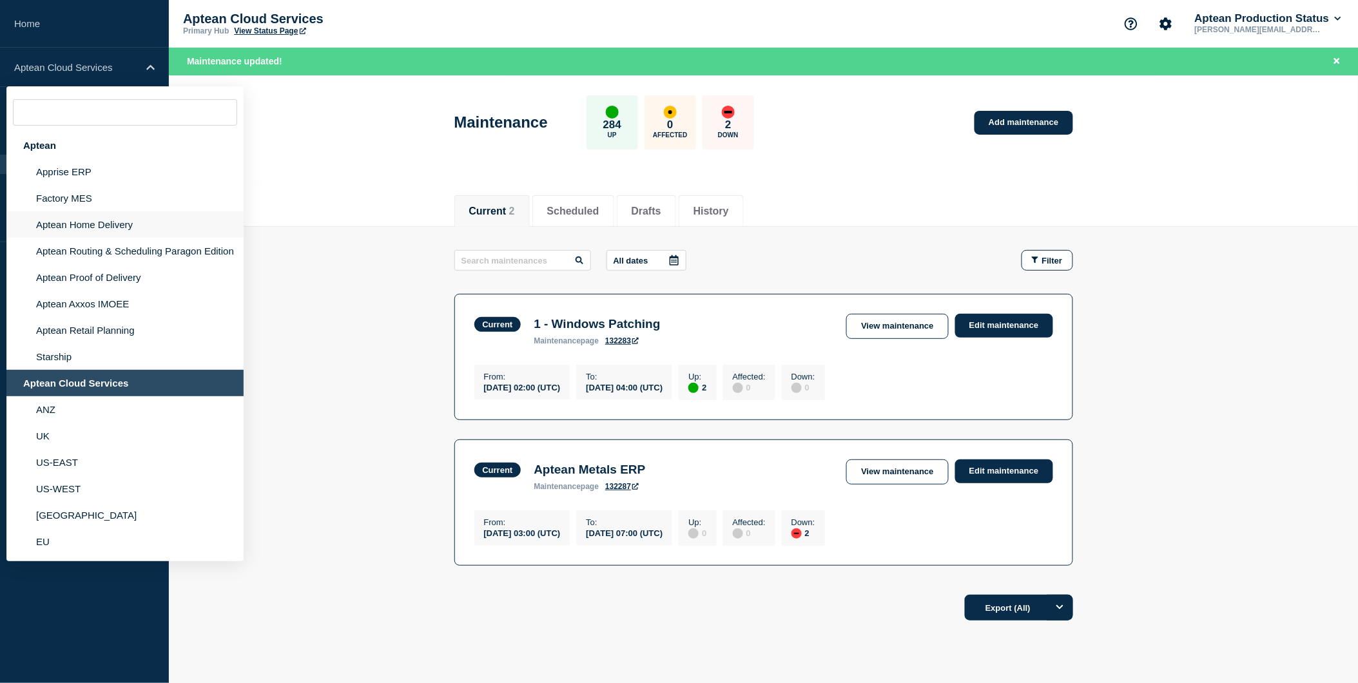
click at [112, 223] on li "Aptean Home Delivery" at bounding box center [124, 224] width 237 height 26
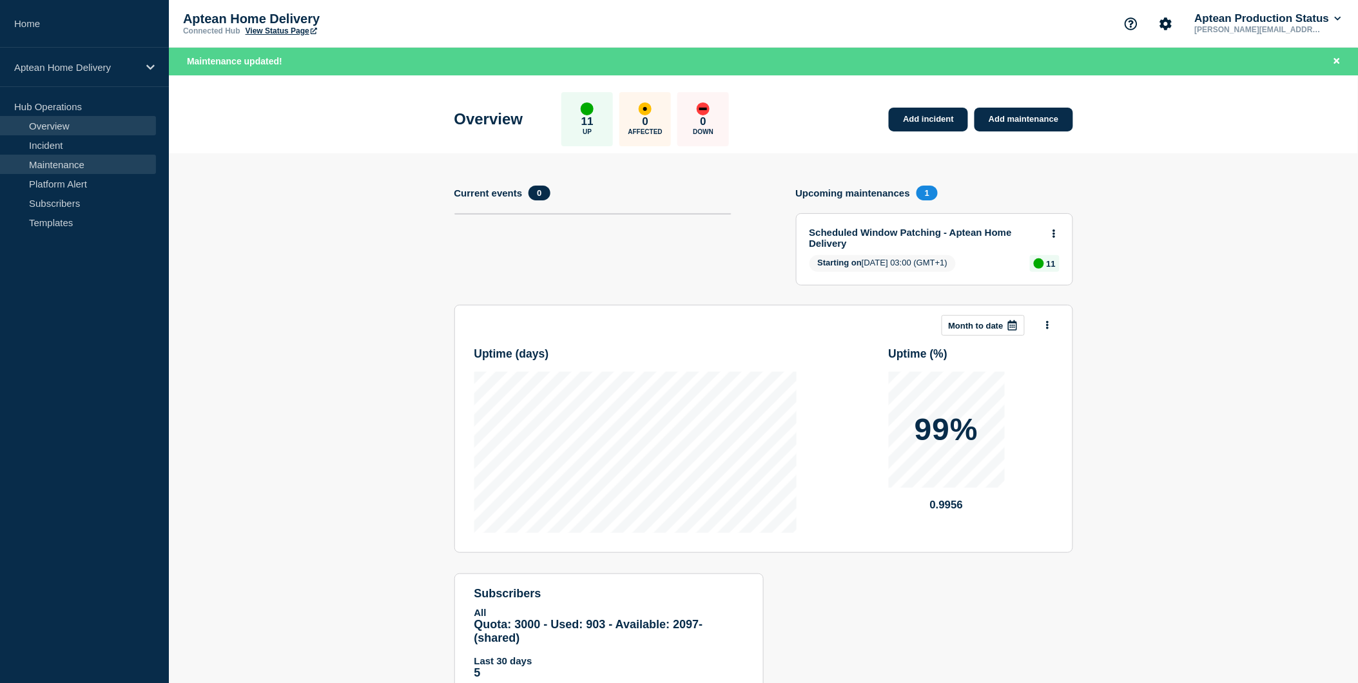
click at [82, 159] on link "Maintenance" at bounding box center [78, 164] width 156 height 19
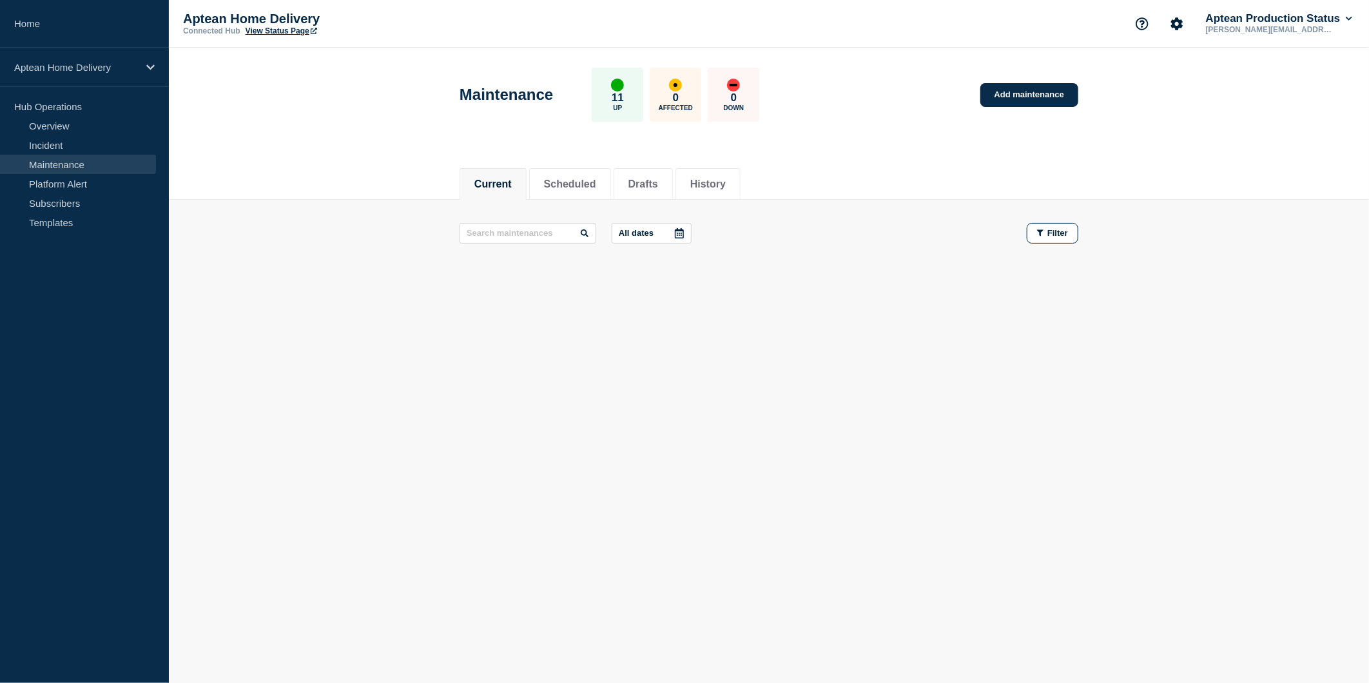
click at [505, 191] on li "Current" at bounding box center [493, 184] width 67 height 32
click at [605, 499] on body "Home Aptean Home Delivery Hub Operations Overview Incident Maintenance Platform…" at bounding box center [684, 341] width 1369 height 683
click at [596, 188] on button "Scheduled" at bounding box center [570, 185] width 52 height 12
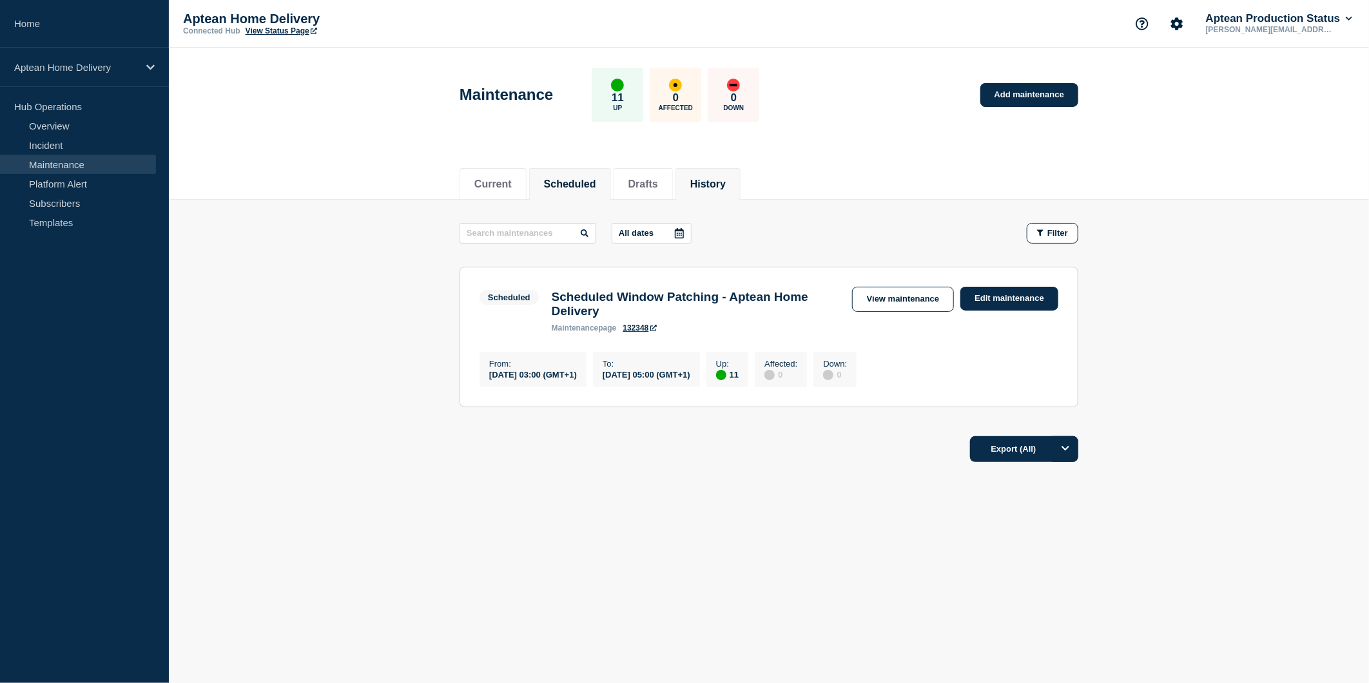
click at [718, 188] on button "History" at bounding box center [707, 185] width 35 height 12
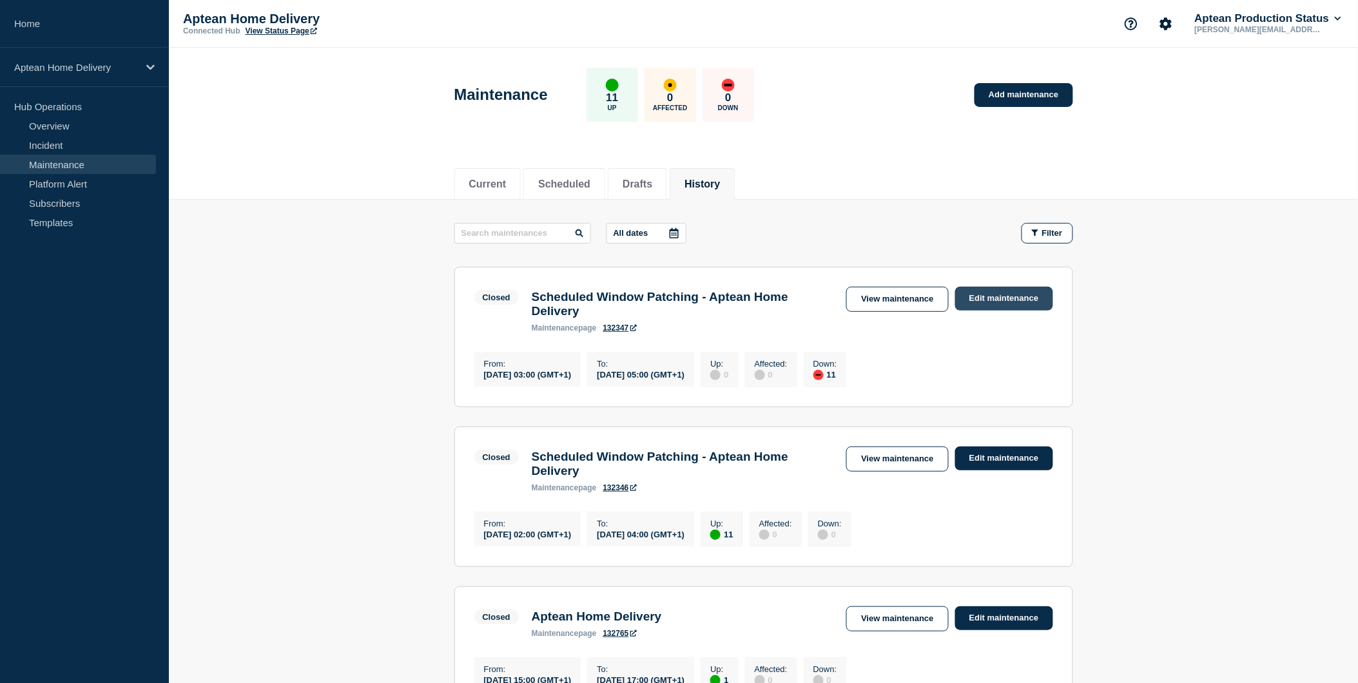
click at [980, 299] on link "Edit maintenance" at bounding box center [1004, 299] width 98 height 24
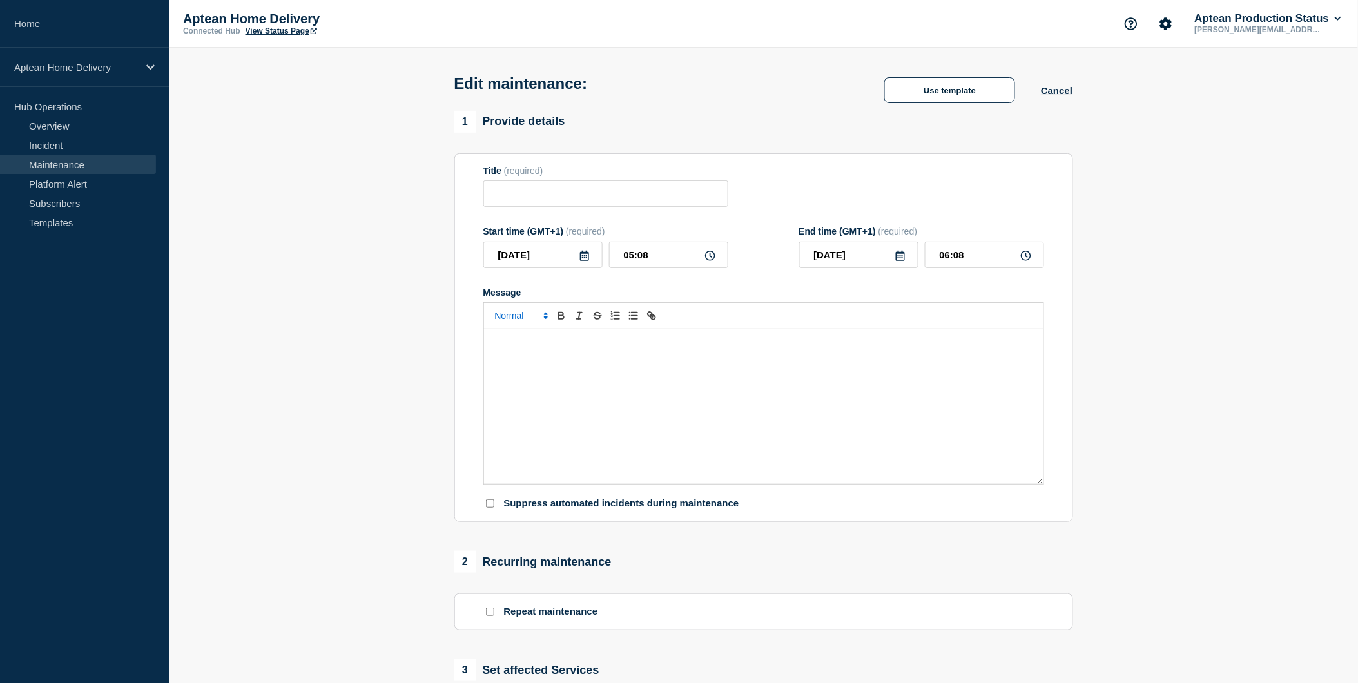
type input "Scheduled Window Patching - Aptean Home Delivery"
type input "03:00"
type input "05:00"
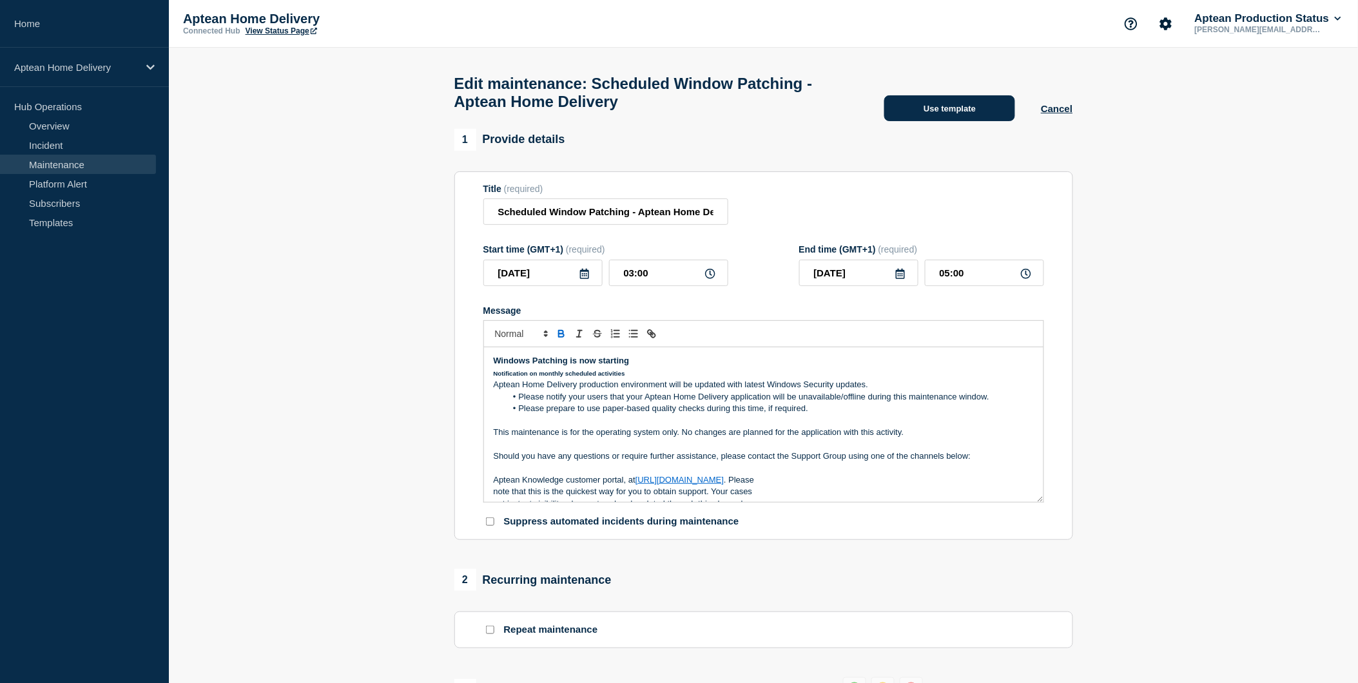
click at [941, 121] on button "Use template" at bounding box center [949, 108] width 131 height 26
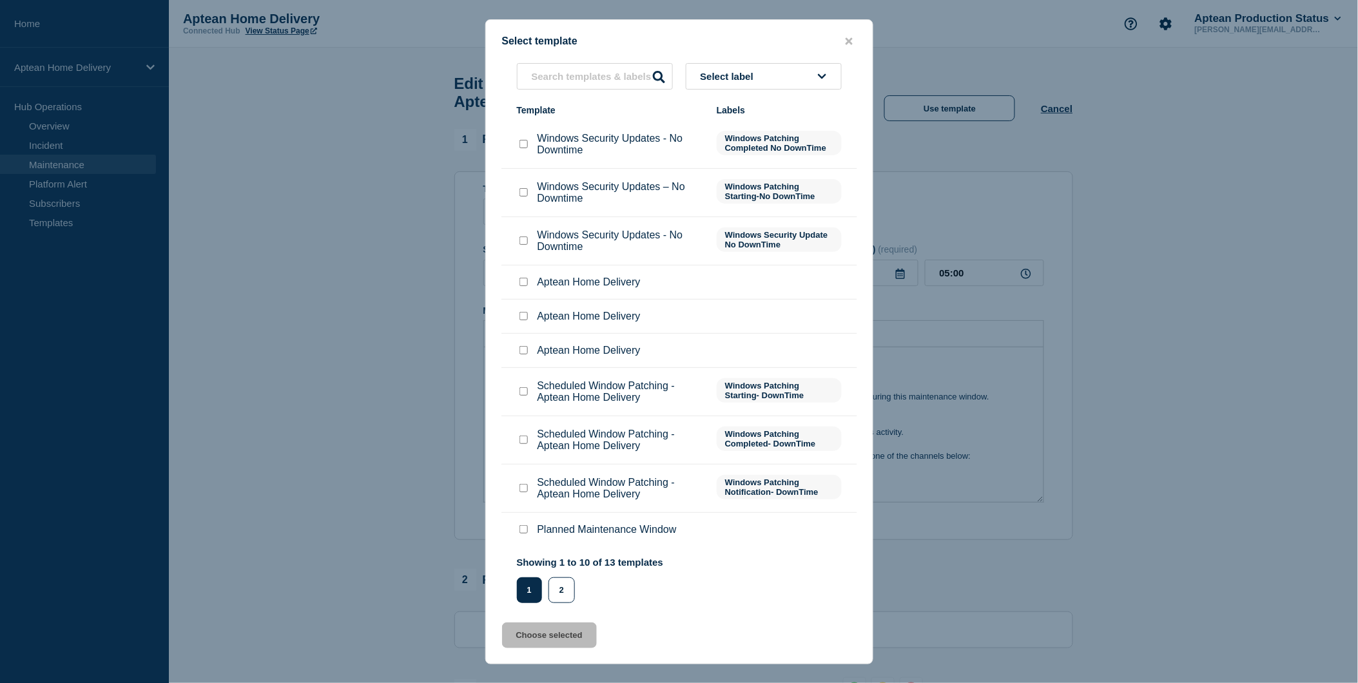
click at [523, 394] on input "Scheduled Window Patching - Aptean Home Delivery checkbox" at bounding box center [523, 391] width 8 height 8
click at [523, 392] on input "Scheduled Window Patching - Aptean Home Delivery checkbox" at bounding box center [523, 391] width 8 height 8
checkbox input "false"
click at [529, 438] on div at bounding box center [523, 440] width 13 height 13
click at [521, 443] on input "Scheduled Window Patching - Aptean Home Delivery checkbox" at bounding box center [523, 440] width 8 height 8
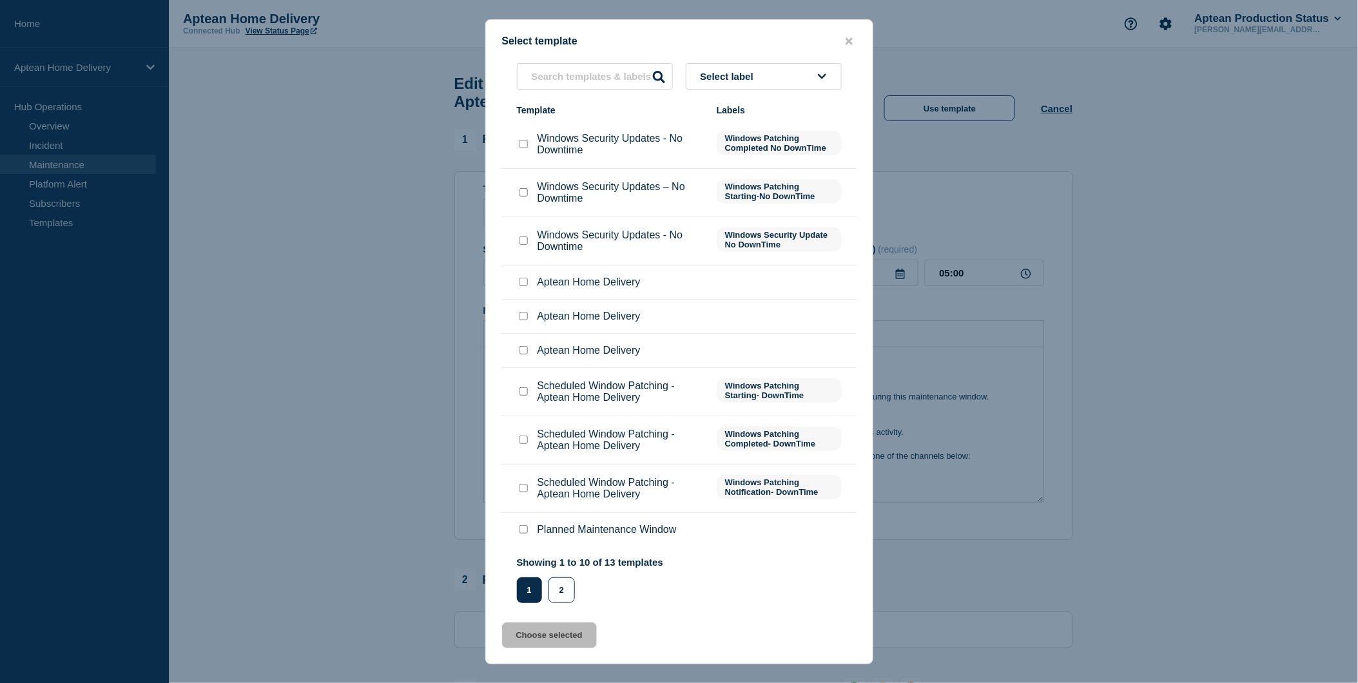
checkbox input "true"
click at [533, 641] on button "Choose selected" at bounding box center [549, 636] width 95 height 26
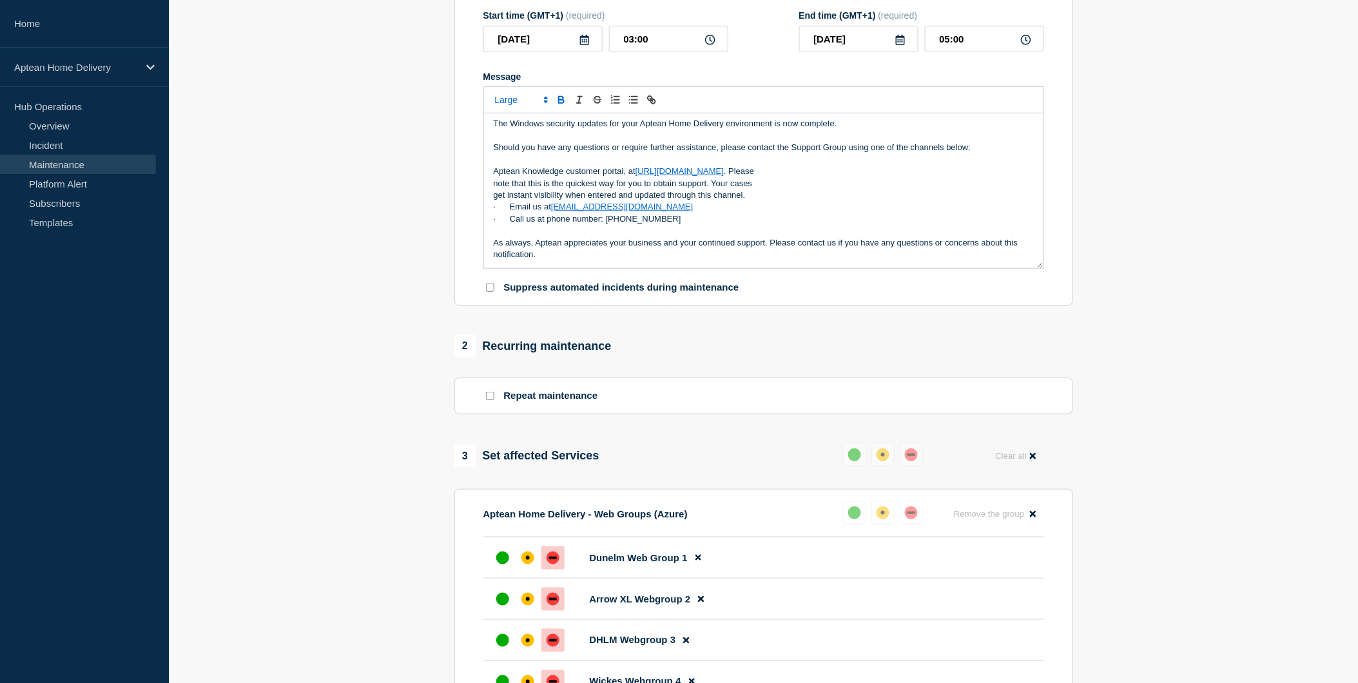
scroll to position [286, 0]
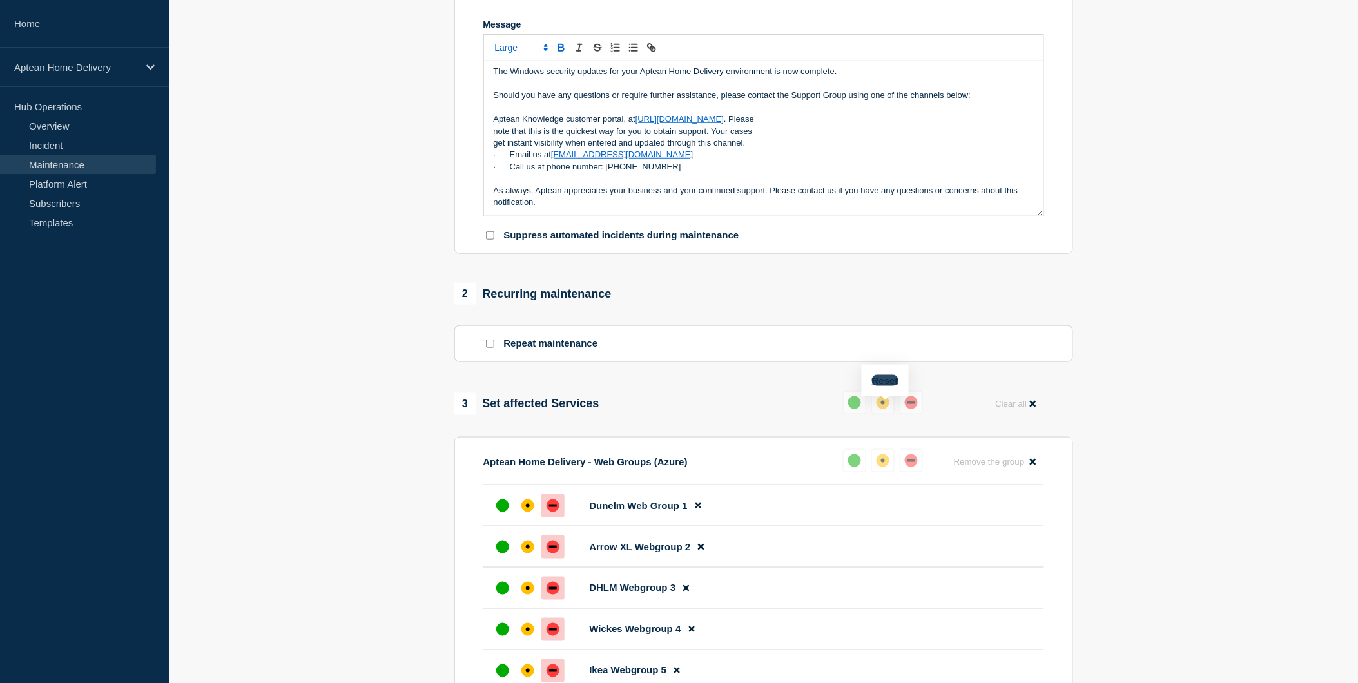
click at [881, 376] on button "Reset" at bounding box center [885, 380] width 26 height 11
click at [862, 409] on div "up" at bounding box center [859, 402] width 13 height 13
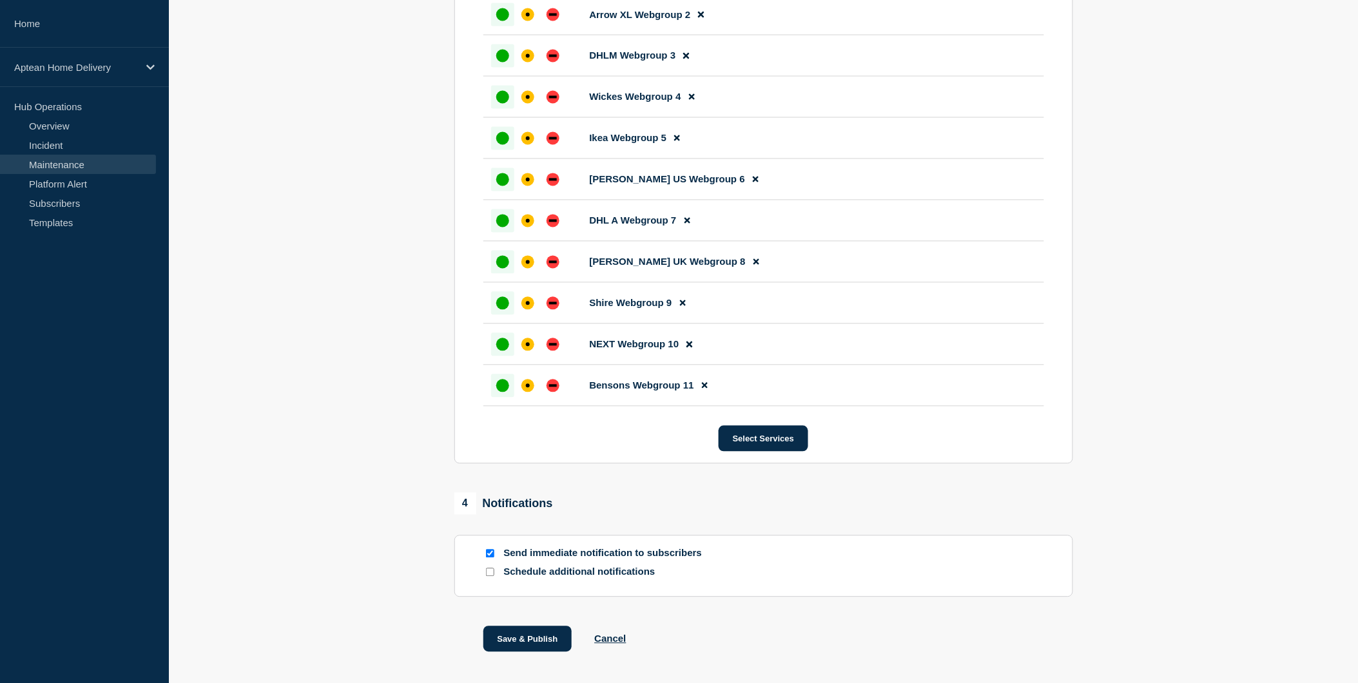
scroll to position [885, 0]
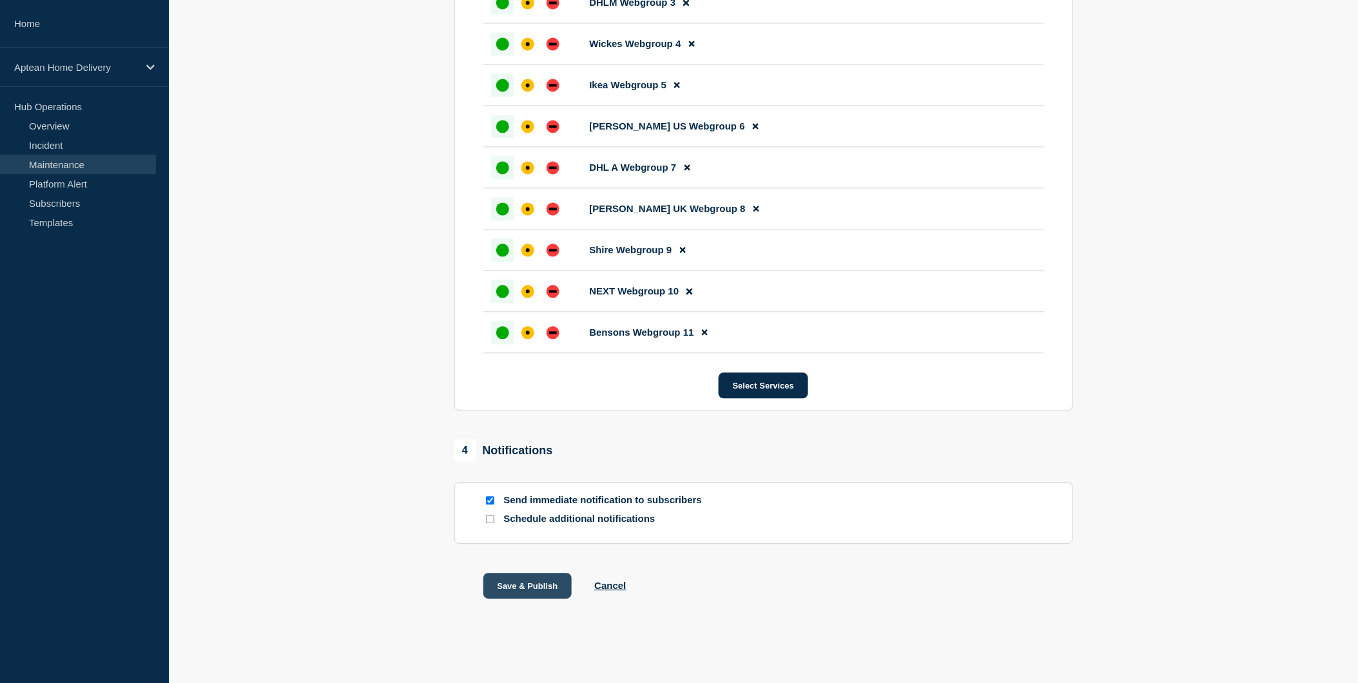
click at [550, 588] on button "Save & Publish" at bounding box center [527, 587] width 89 height 26
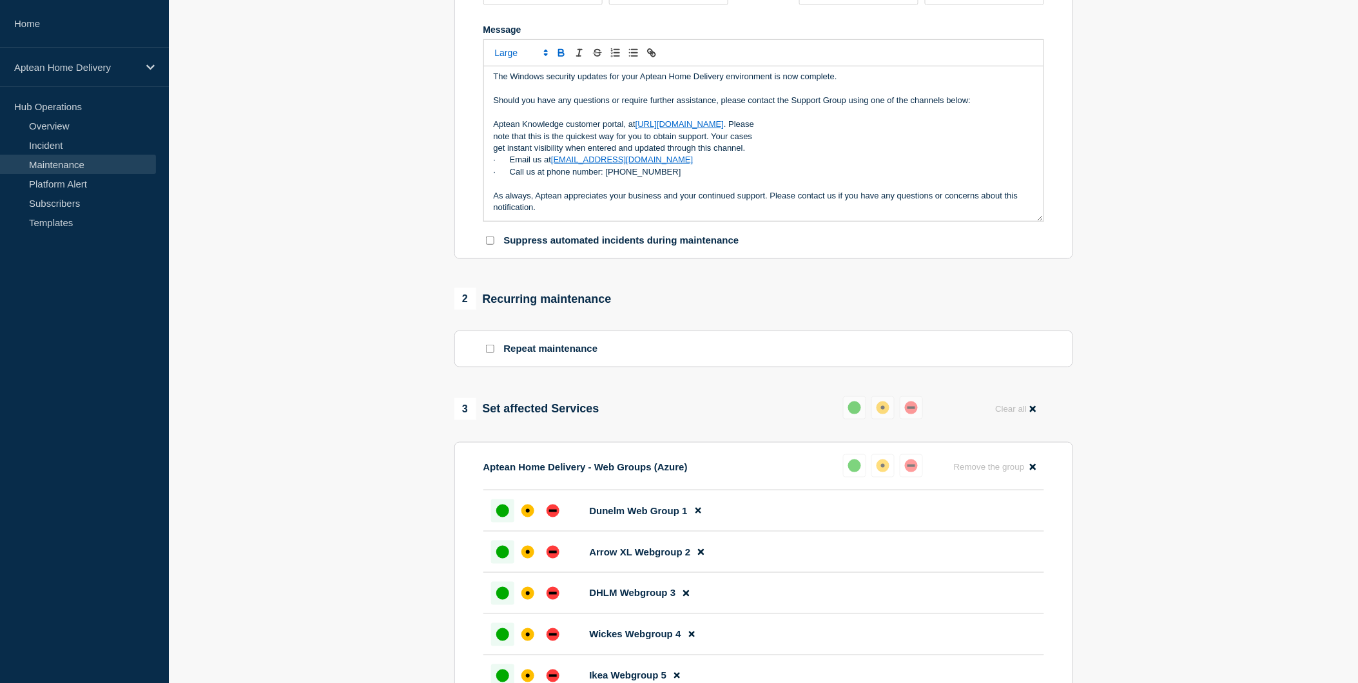
scroll to position [169, 0]
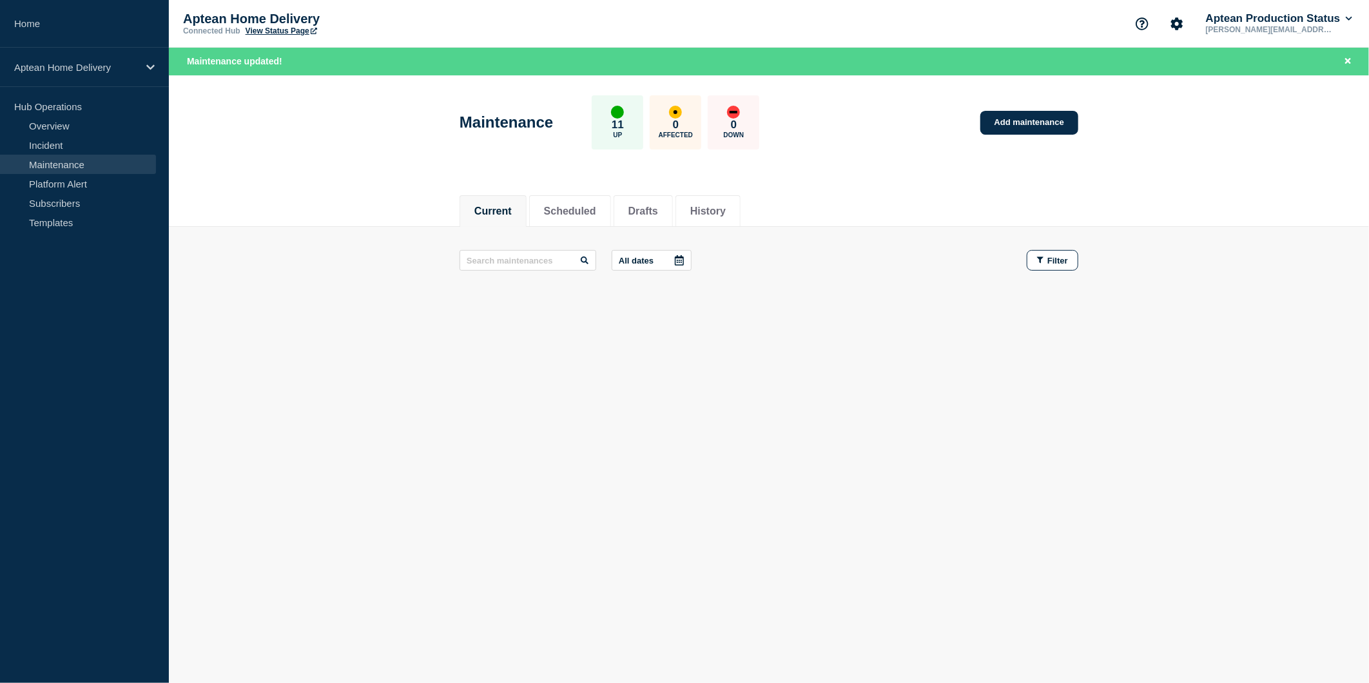
click at [628, 365] on div "Current Scheduled Drafts History Current Scheduled Drafts History All dates Fil…" at bounding box center [769, 291] width 1200 height 219
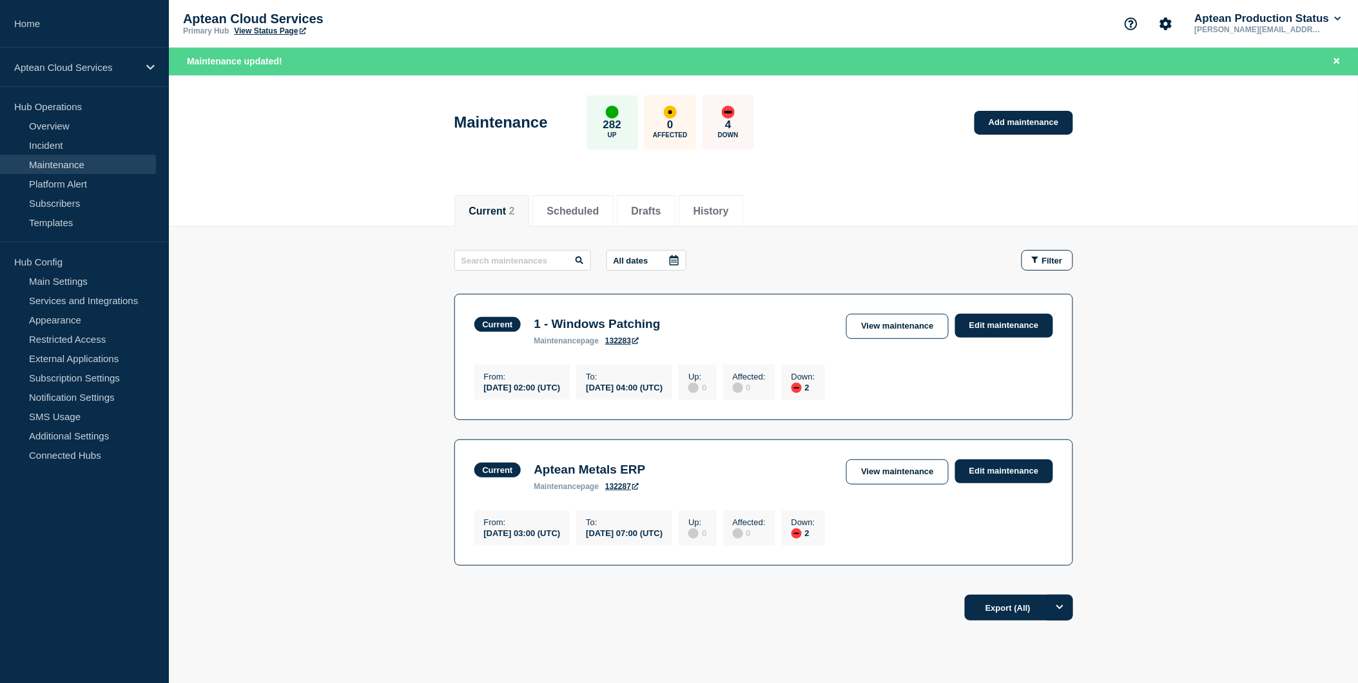
click at [722, 636] on footer "Export (All)" at bounding box center [763, 613] width 1189 height 56
click at [932, 331] on link "View maintenance" at bounding box center [897, 326] width 102 height 25
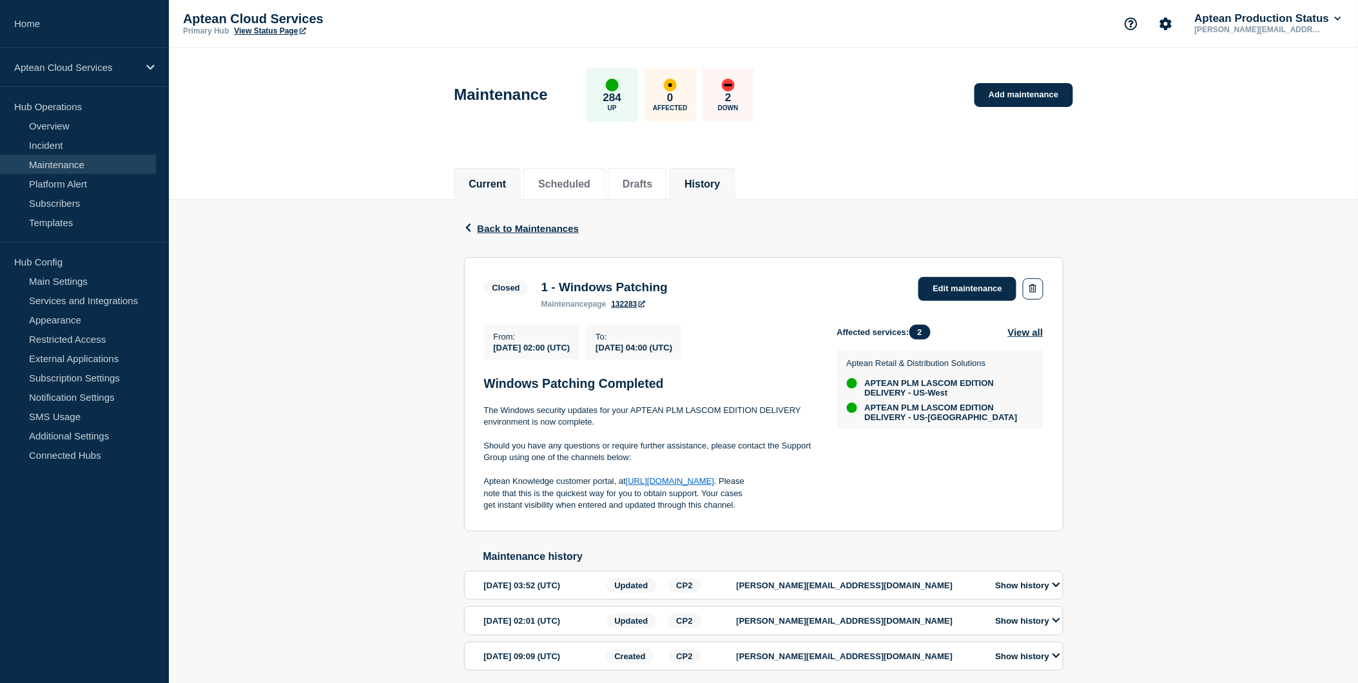
click at [487, 181] on button "Current" at bounding box center [487, 185] width 37 height 12
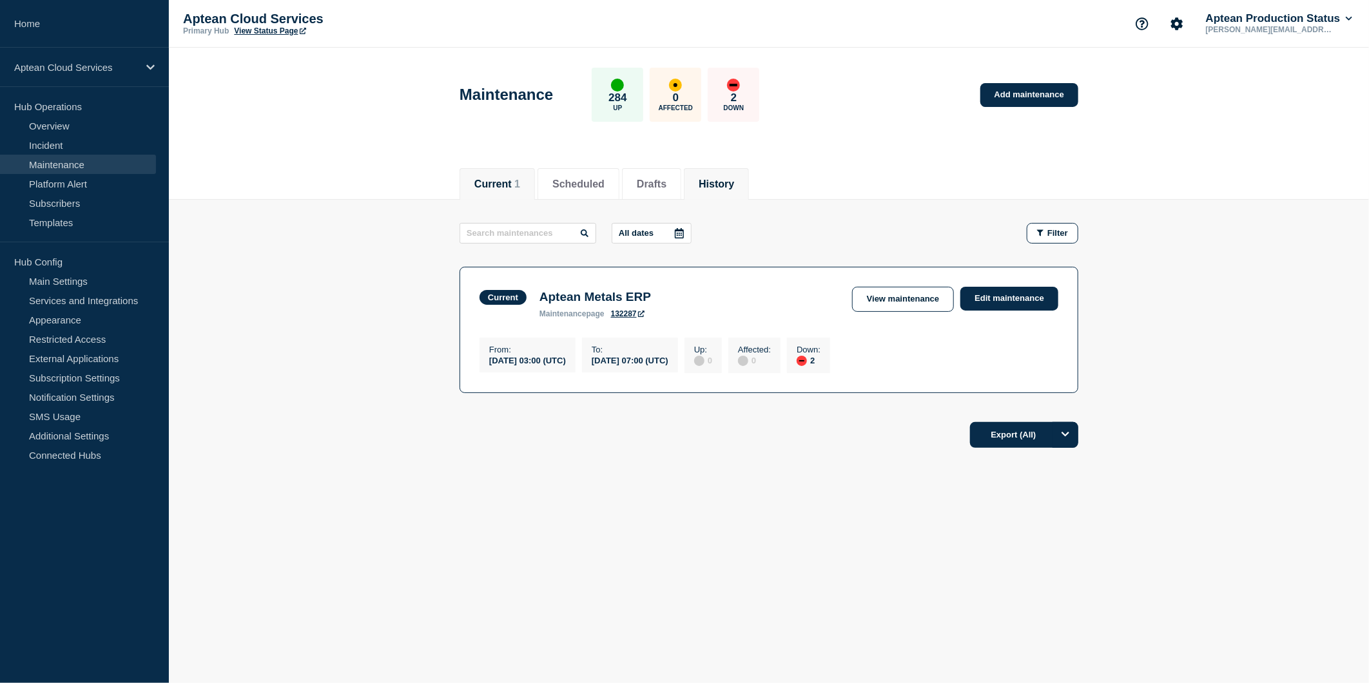
click at [734, 180] on button "History" at bounding box center [716, 185] width 35 height 12
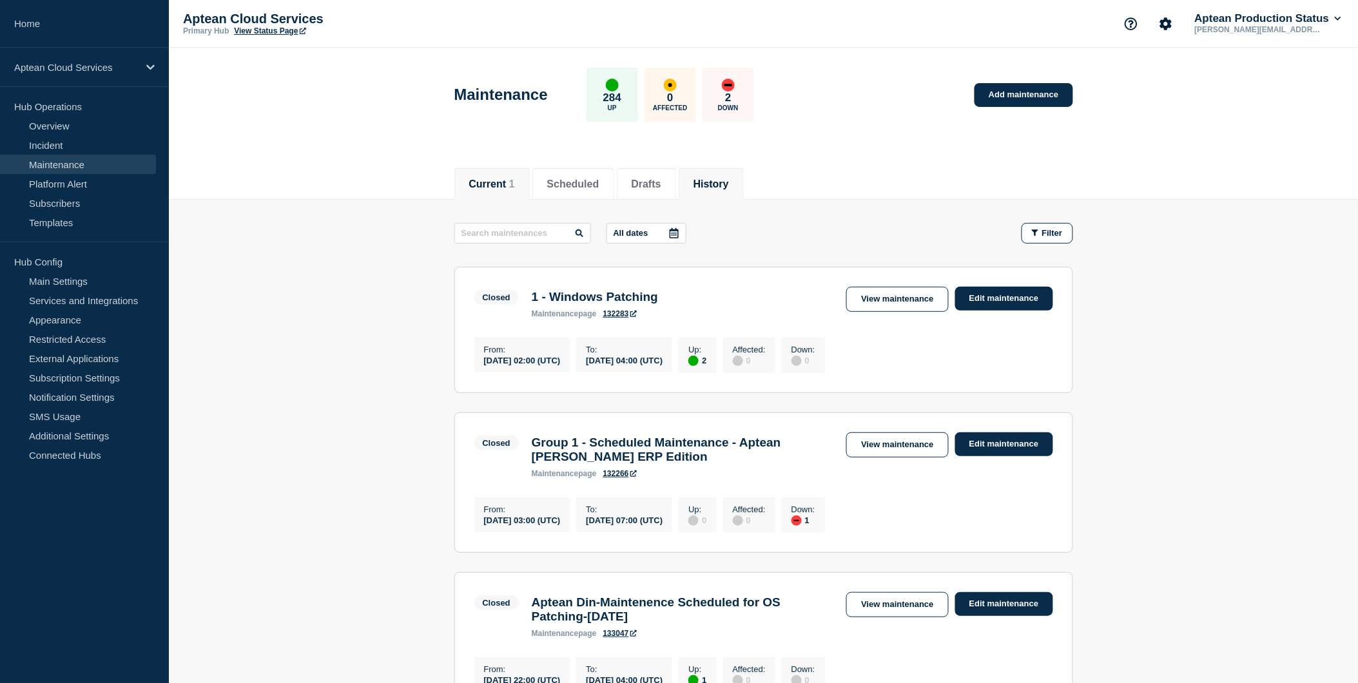
click at [501, 187] on button "Current 1" at bounding box center [492, 185] width 46 height 12
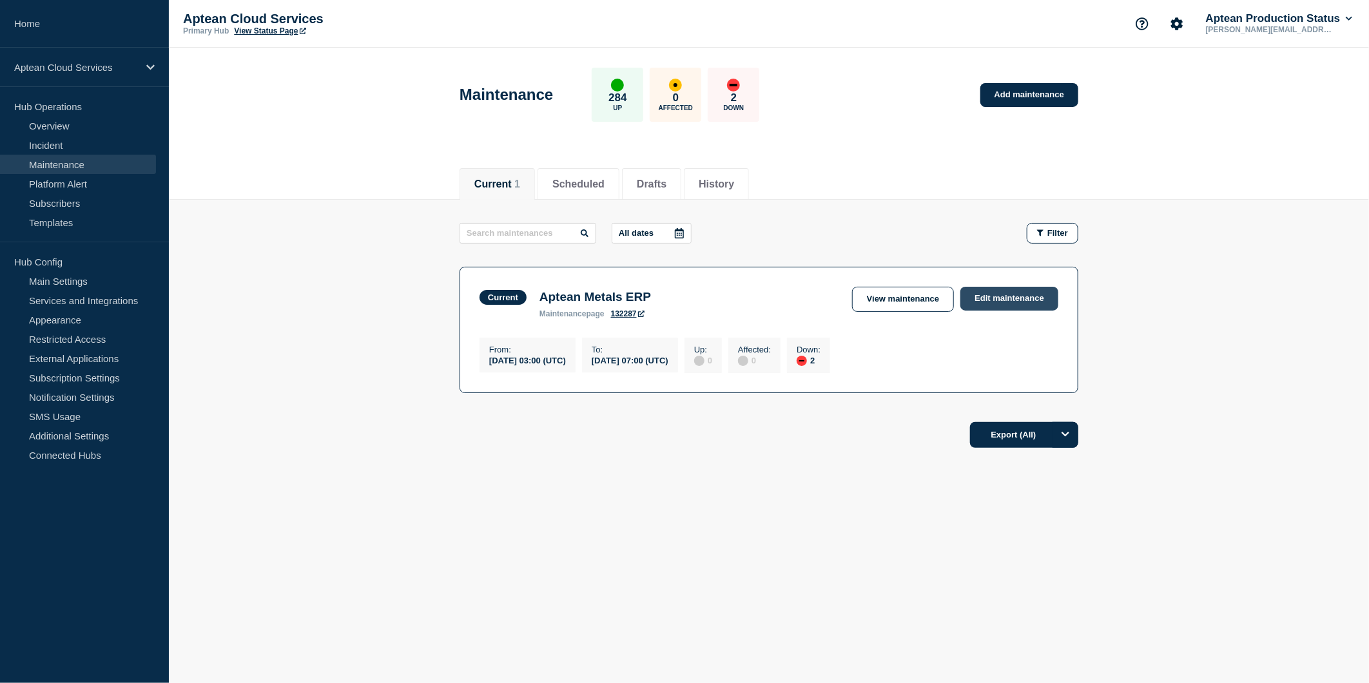
click at [993, 300] on link "Edit maintenance" at bounding box center [1009, 299] width 98 height 24
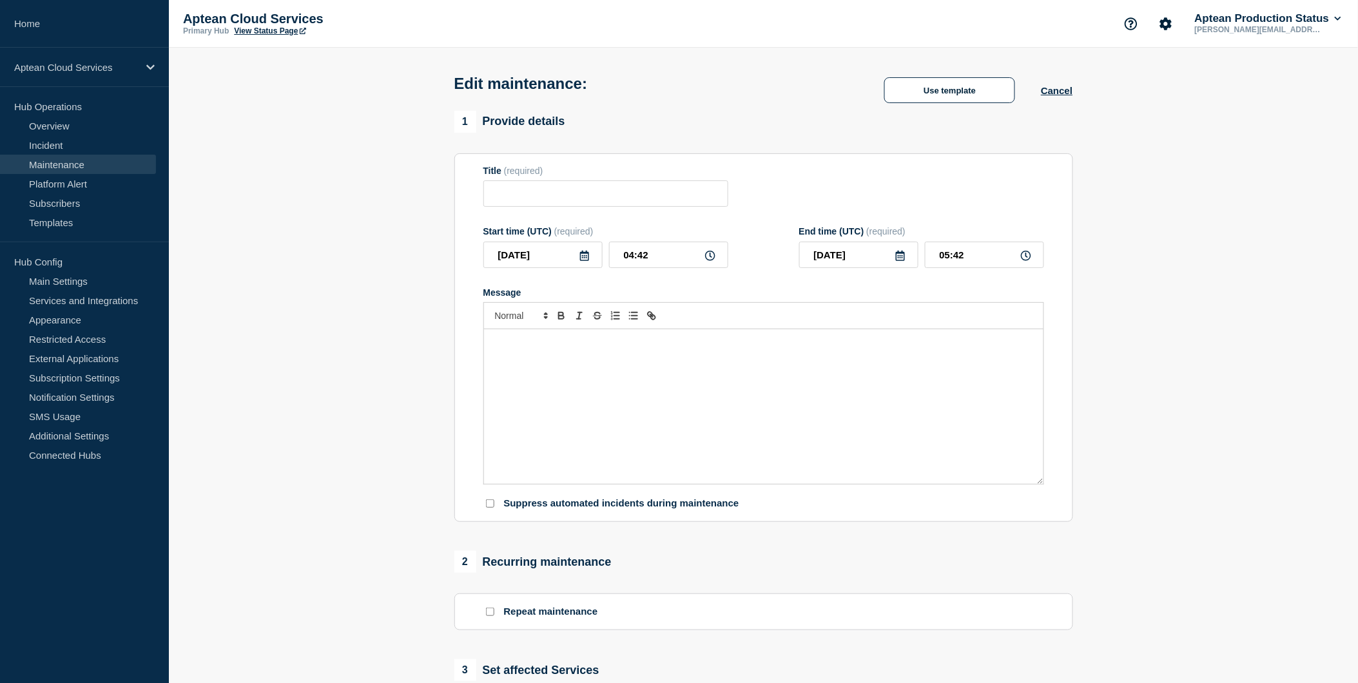
type input "Aptean Metals ERP"
type input "03:00"
type input "07:00"
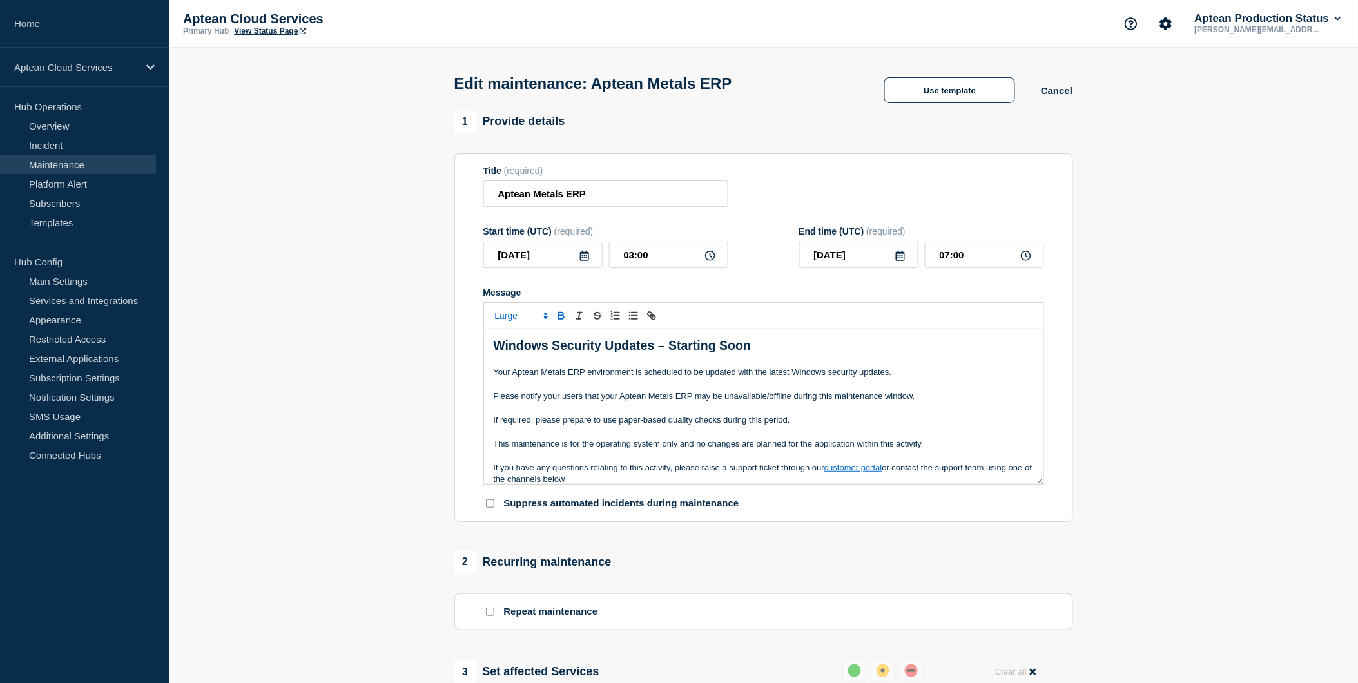
click at [725, 442] on p "This maintenance is for the operating system only and no changes are planned fo…" at bounding box center [764, 444] width 540 height 12
click at [945, 95] on button "Use template" at bounding box center [949, 90] width 131 height 26
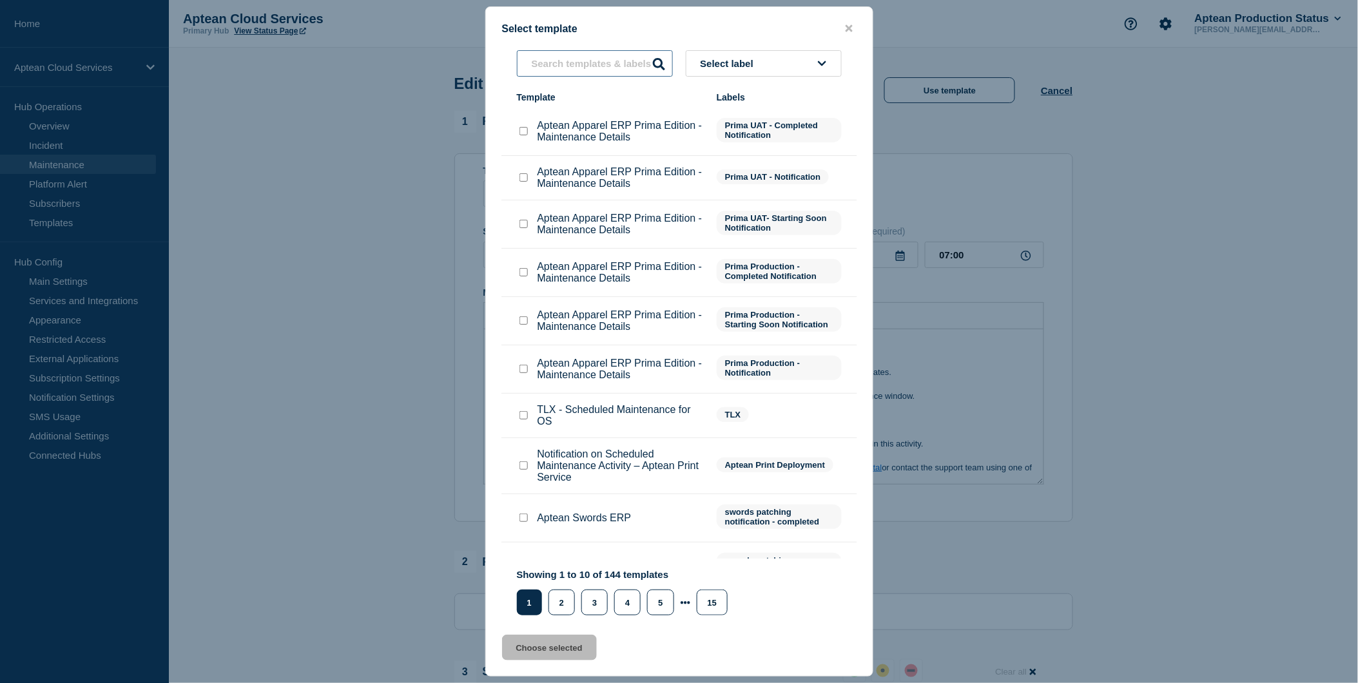
click at [624, 62] on input "text" at bounding box center [595, 63] width 156 height 26
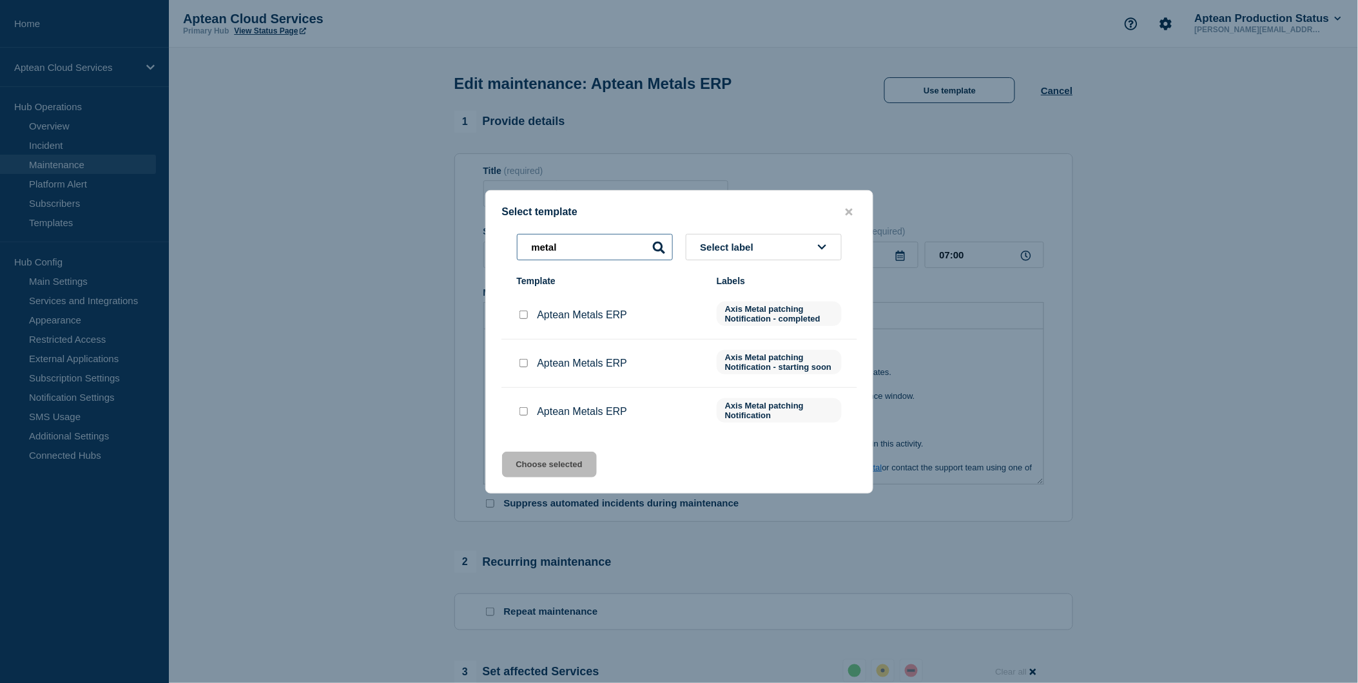
type input "metal"
click at [639, 388] on li "Aptean Metals ERP Axis Metal patching Notification - starting soon" at bounding box center [679, 412] width 356 height 48
click at [525, 313] on input "Aptean Metals ERP checkbox" at bounding box center [523, 315] width 8 height 8
checkbox input "true"
click at [545, 472] on button "Choose selected" at bounding box center [549, 465] width 95 height 26
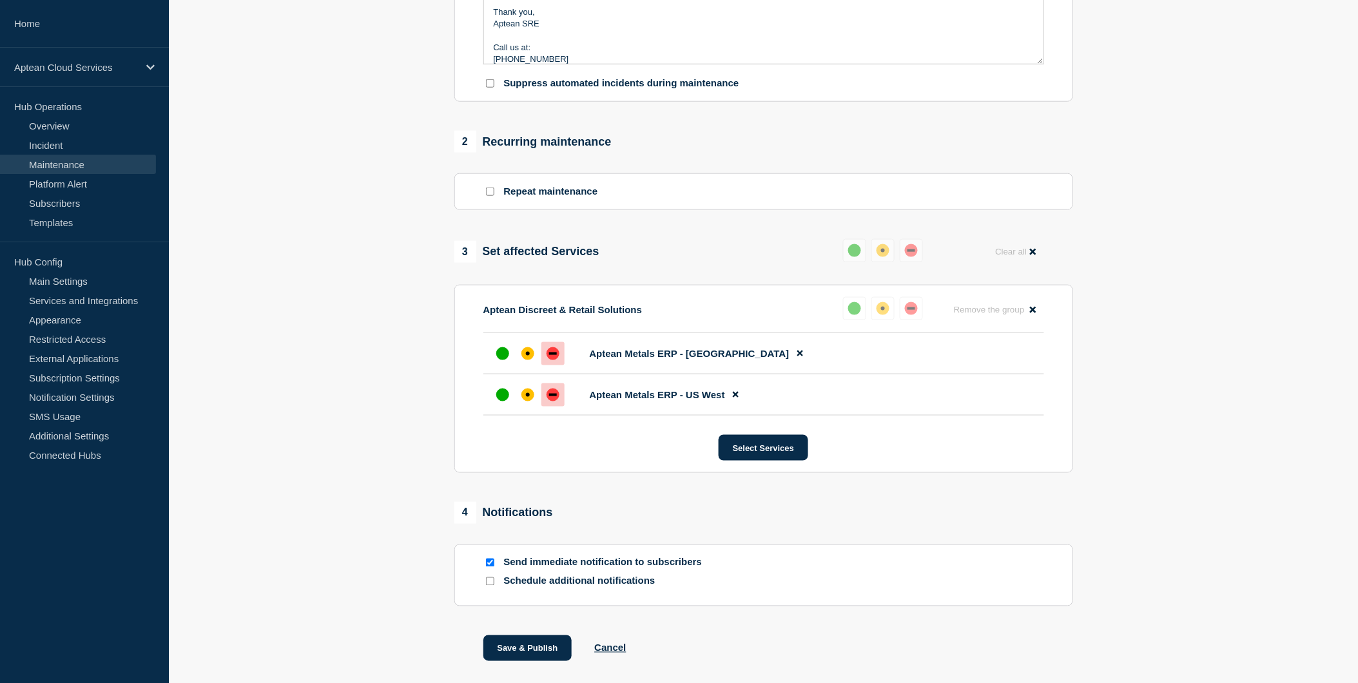
scroll to position [429, 0]
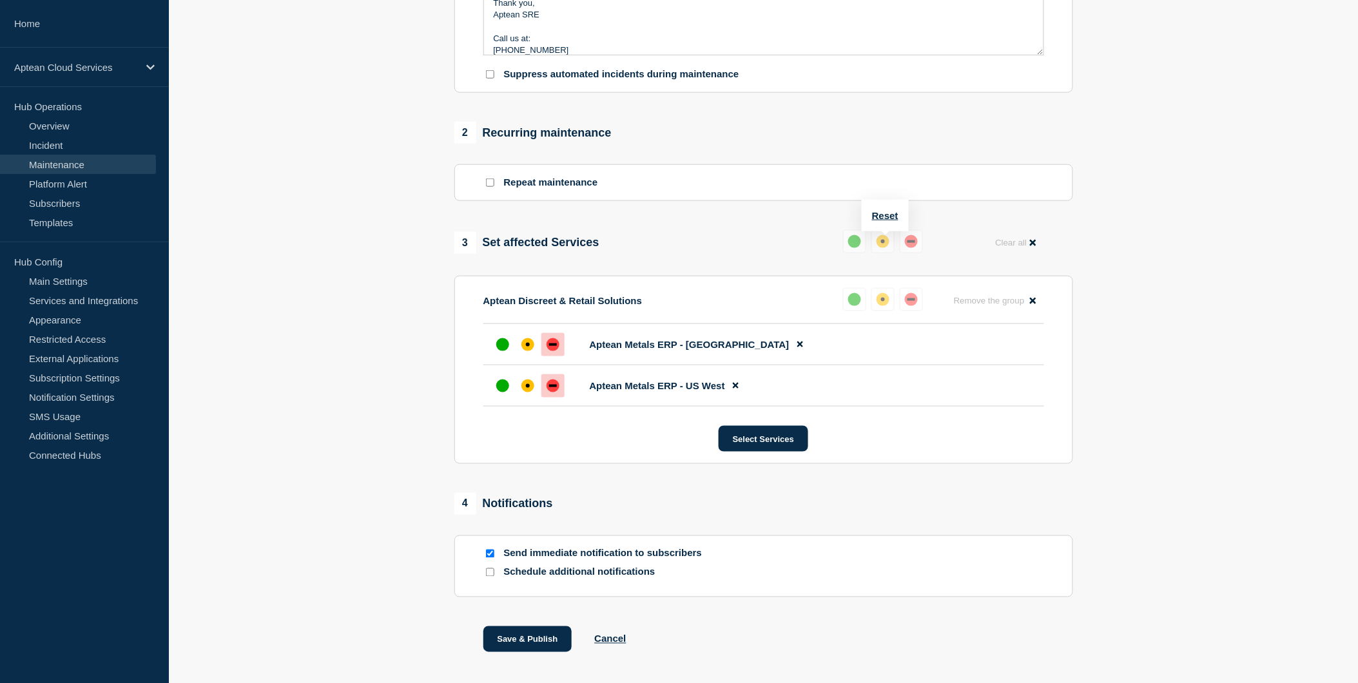
click at [887, 206] on div "Reset" at bounding box center [885, 216] width 47 height 32
click at [886, 214] on div "1 Provide details Title (required) Aptean Metals ERP Start time (UTC) (required…" at bounding box center [764, 183] width 634 height 1003
click at [887, 217] on button "Reset" at bounding box center [885, 215] width 26 height 11
click at [858, 247] on div "up" at bounding box center [859, 241] width 13 height 13
click at [522, 650] on button "Save & Publish" at bounding box center [527, 639] width 89 height 26
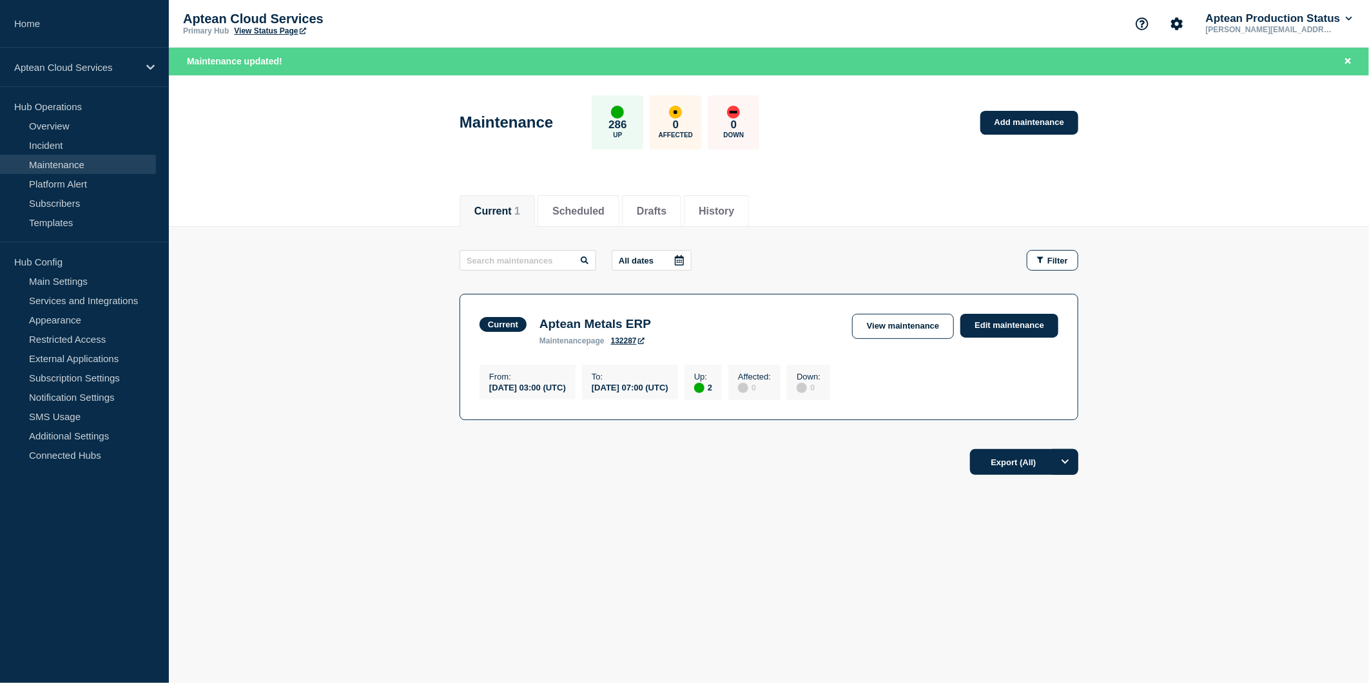
click at [556, 570] on div "Current Scheduled Drafts History Current 1 Scheduled Drafts History All dates F…" at bounding box center [769, 377] width 1200 height 391
click at [1085, 573] on div "Current Scheduled Drafts History Current 1 Scheduled Drafts History All dates F…" at bounding box center [769, 377] width 1200 height 391
